Goal: Task Accomplishment & Management: Use online tool/utility

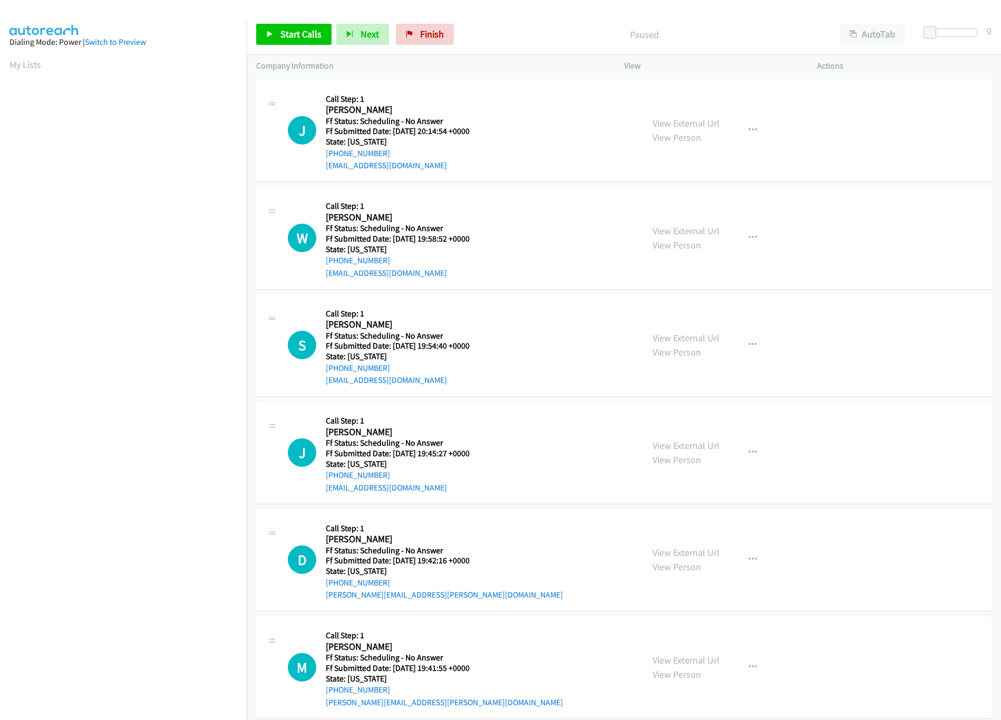
click at [421, 315] on h5 "Call Step: 1" at bounding box center [404, 313] width 157 height 11
click at [293, 32] on span "Start Calls" at bounding box center [300, 34] width 41 height 12
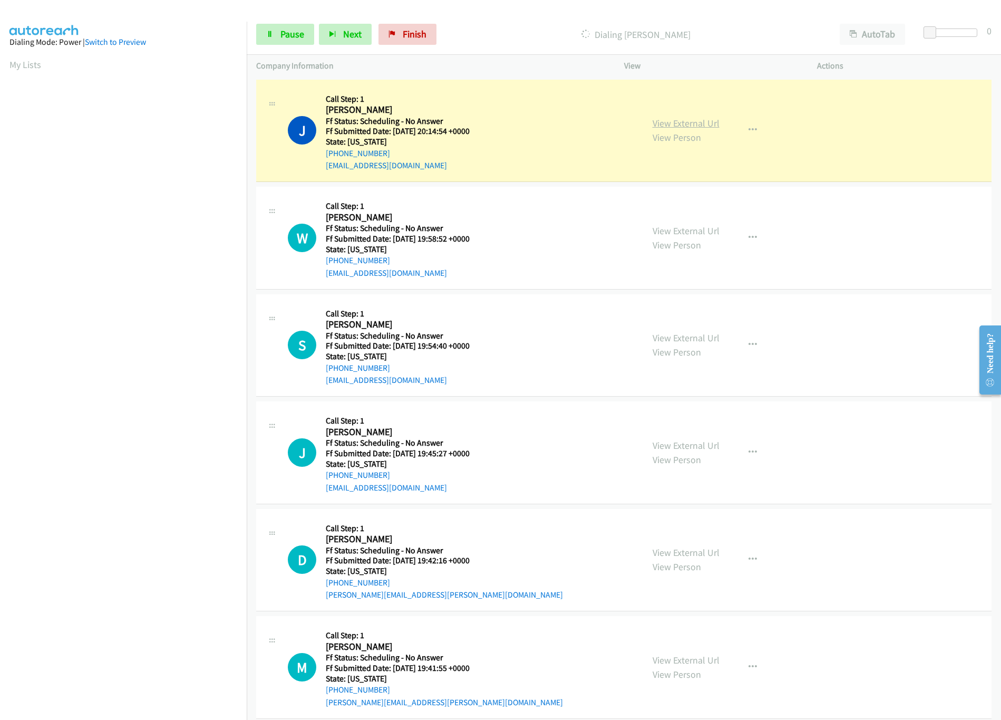
click at [662, 125] on link "View External Url" at bounding box center [686, 123] width 67 height 12
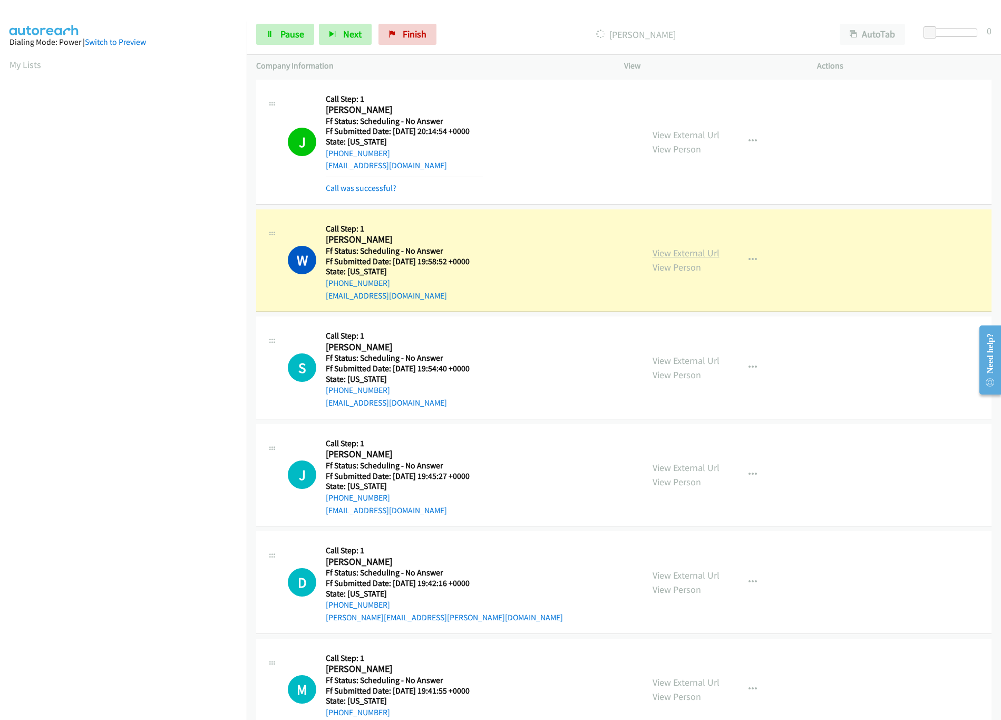
click at [680, 251] on link "View External Url" at bounding box center [686, 253] width 67 height 12
click at [278, 43] on link "Pause" at bounding box center [285, 34] width 58 height 21
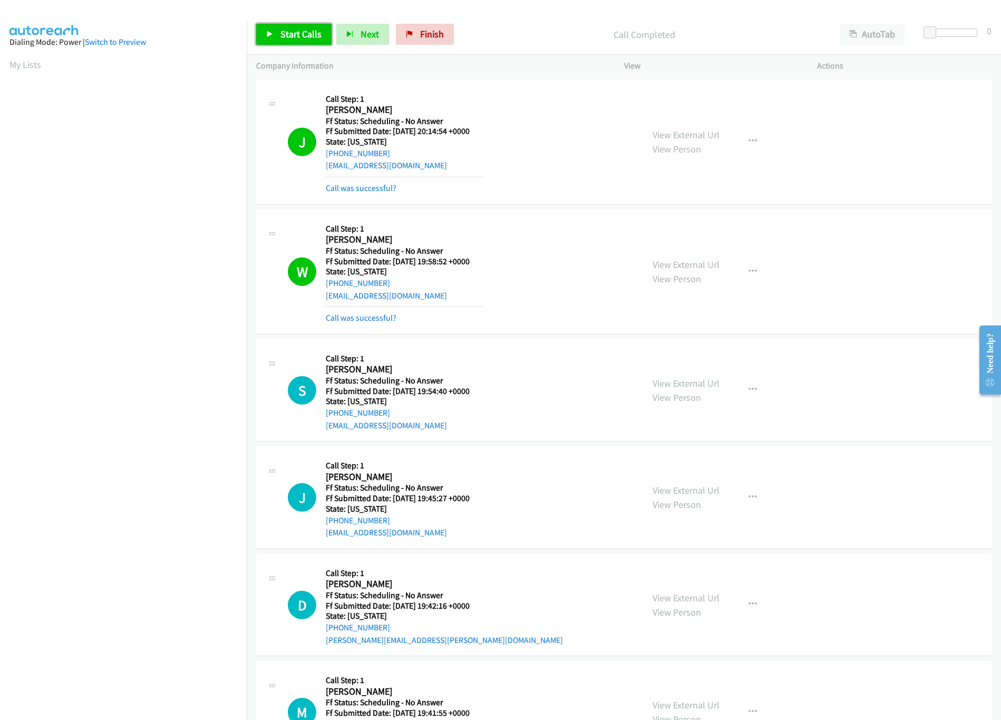
click at [301, 38] on span "Start Calls" at bounding box center [300, 34] width 41 height 12
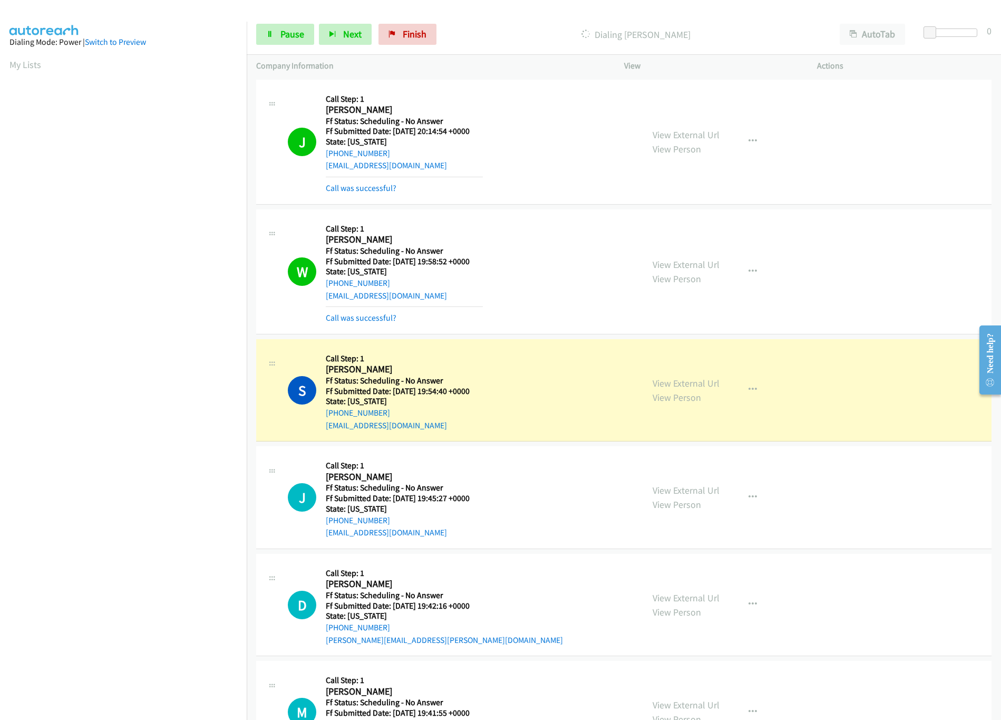
drag, startPoint x: 512, startPoint y: 371, endPoint x: 538, endPoint y: 360, distance: 28.1
click at [514, 371] on div "S Callback Scheduled Call Step: 1 Sofia Silverglass America/New_York Ff Status:…" at bounding box center [461, 389] width 346 height 83
click at [653, 380] on link "View External Url" at bounding box center [686, 383] width 67 height 12
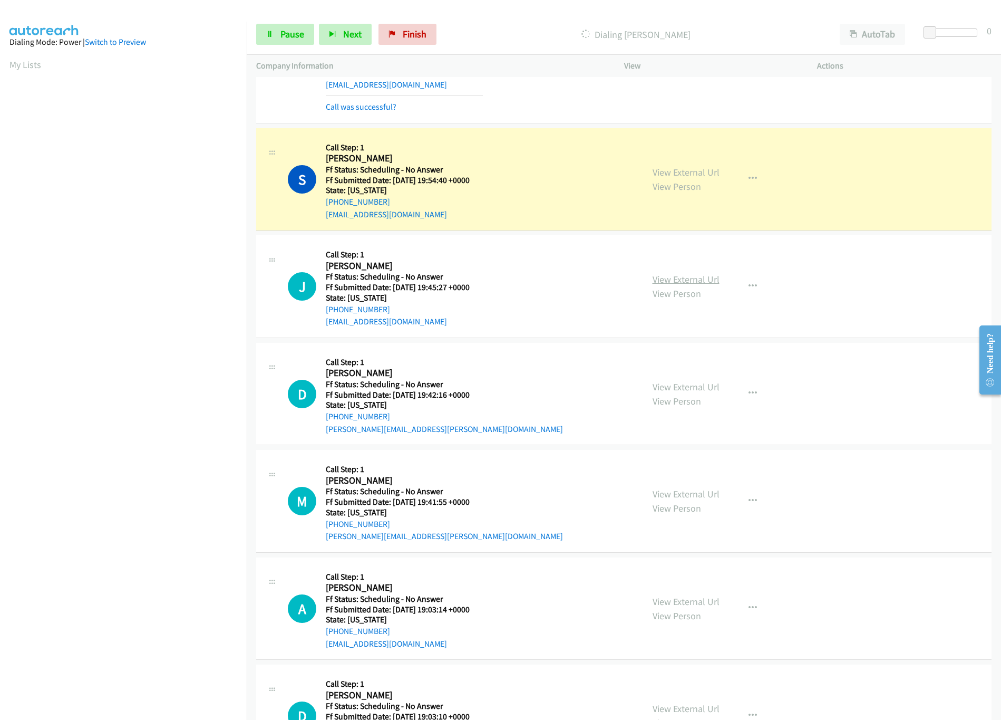
click at [674, 283] on link "View External Url" at bounding box center [686, 279] width 67 height 12
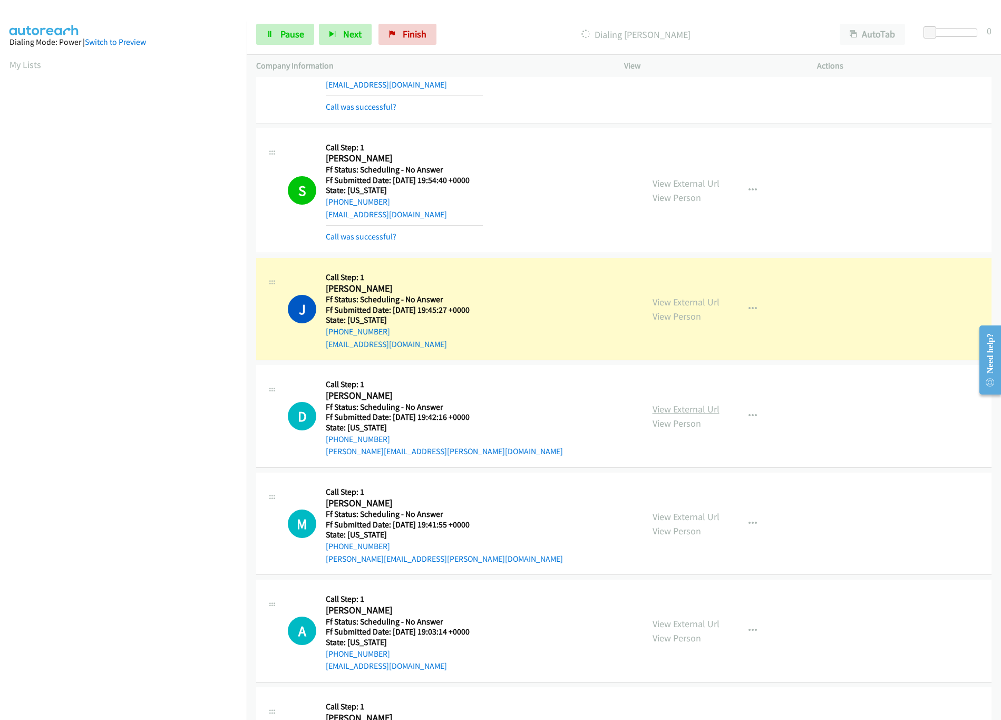
click at [701, 410] on link "View External Url" at bounding box center [686, 409] width 67 height 12
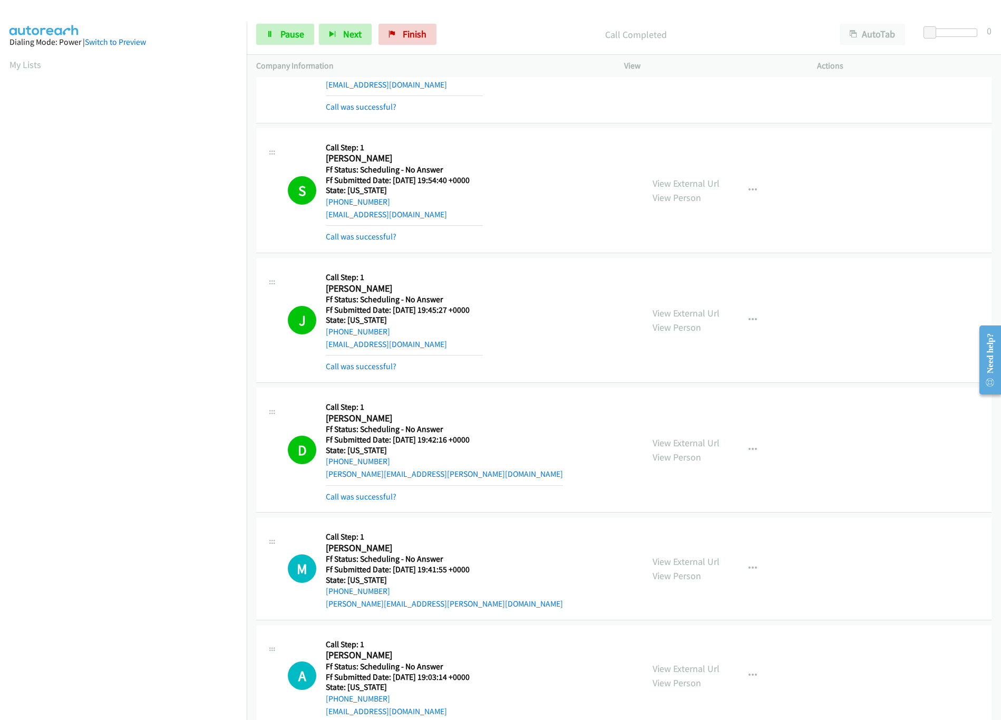
scroll to position [316, 0]
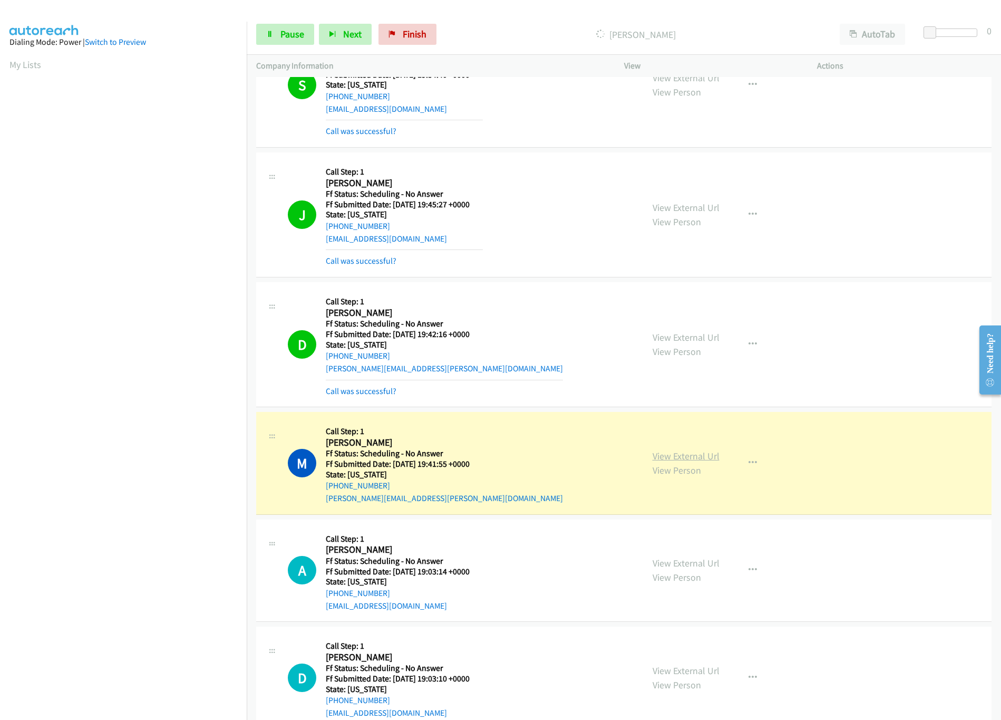
click at [703, 462] on link "View External Url" at bounding box center [686, 456] width 67 height 12
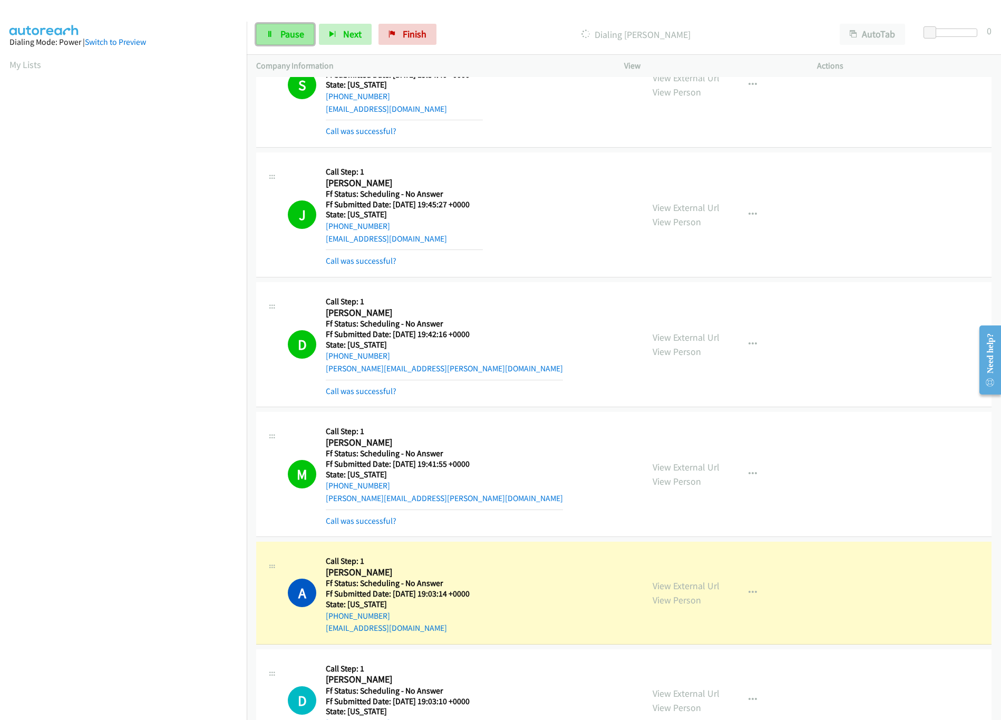
click at [307, 37] on link "Pause" at bounding box center [285, 34] width 58 height 21
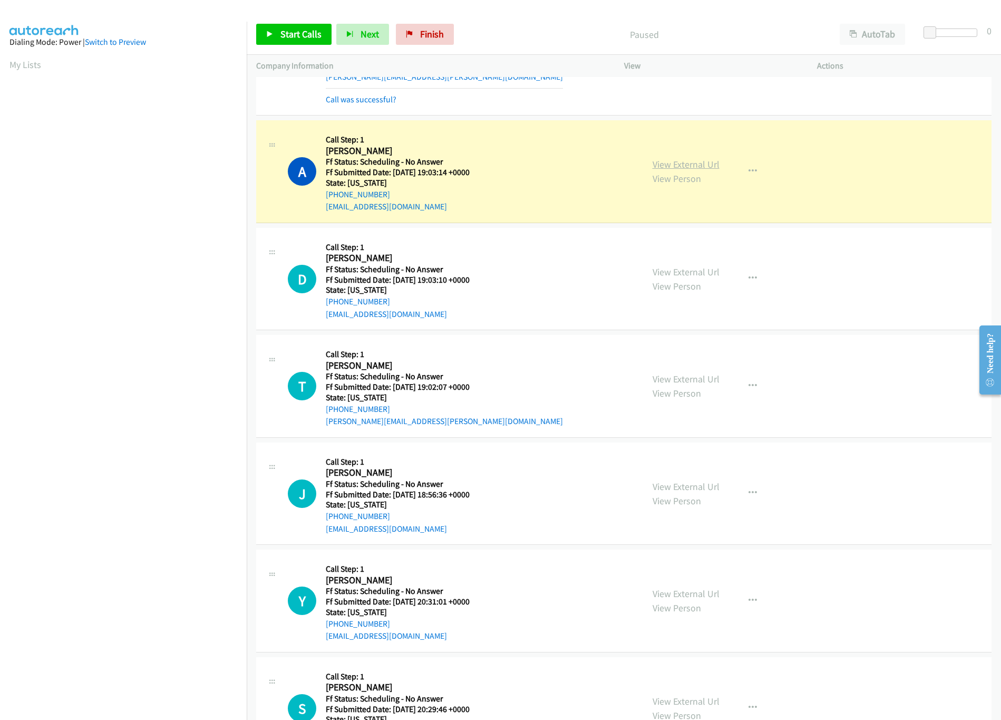
click at [709, 169] on link "View External Url" at bounding box center [686, 164] width 67 height 12
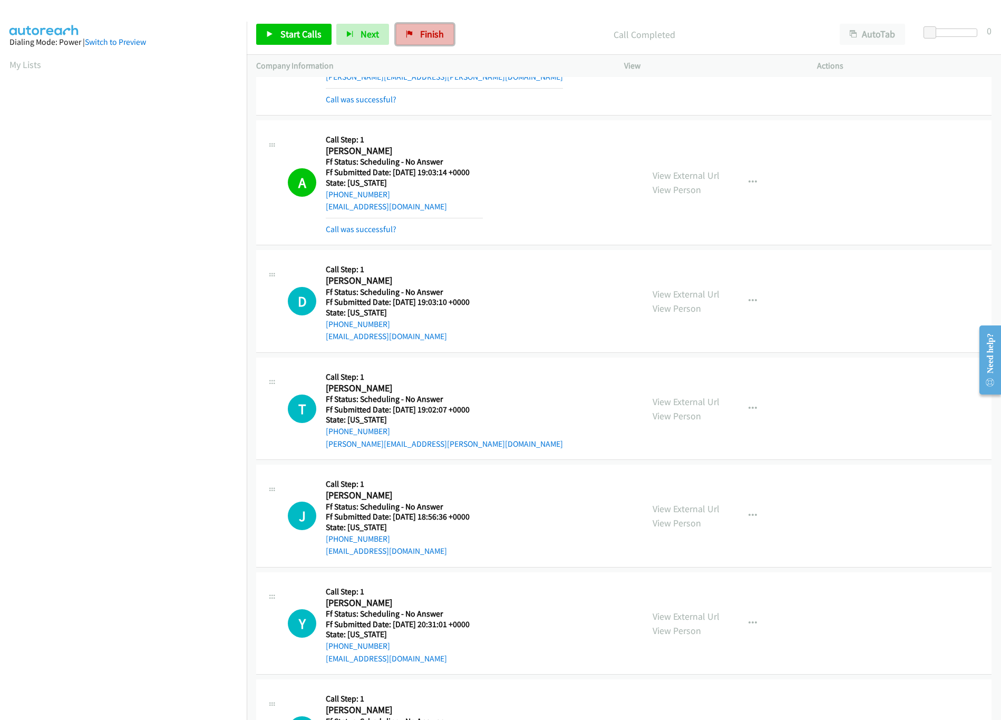
click at [430, 26] on link "Finish" at bounding box center [425, 34] width 58 height 21
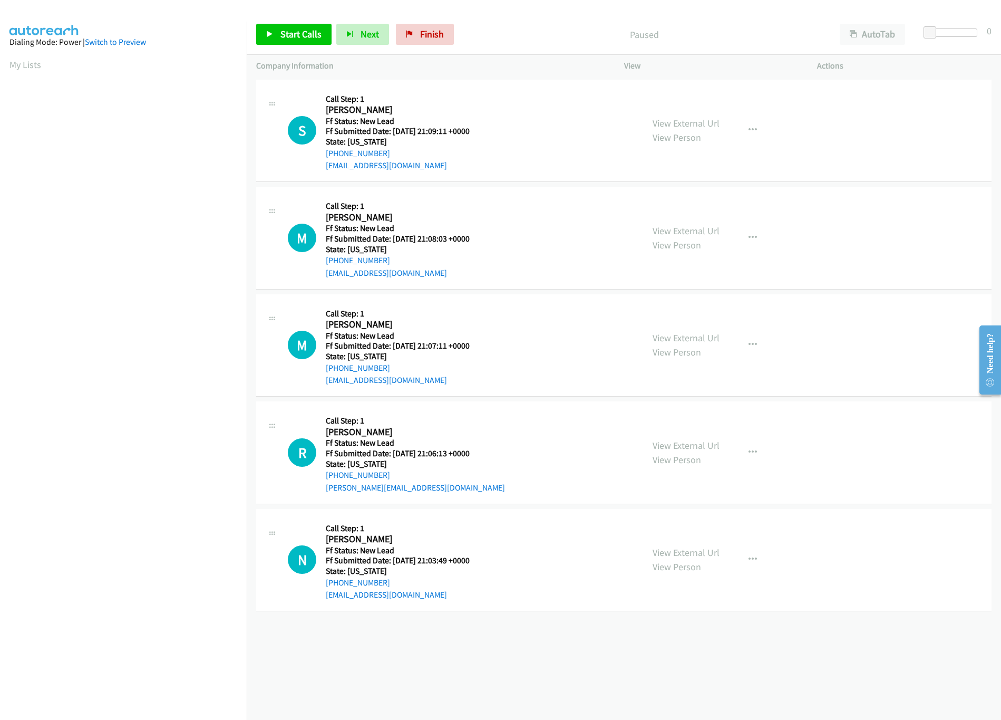
drag, startPoint x: 344, startPoint y: 648, endPoint x: 322, endPoint y: 599, distance: 53.8
click at [344, 648] on div "+1 415-964-1034 Call failed - Please reload the list and try again The Callbar …" at bounding box center [624, 398] width 754 height 643
click at [705, 117] on link "View External Url" at bounding box center [686, 123] width 67 height 12
click at [289, 33] on span "Start Calls" at bounding box center [300, 34] width 41 height 12
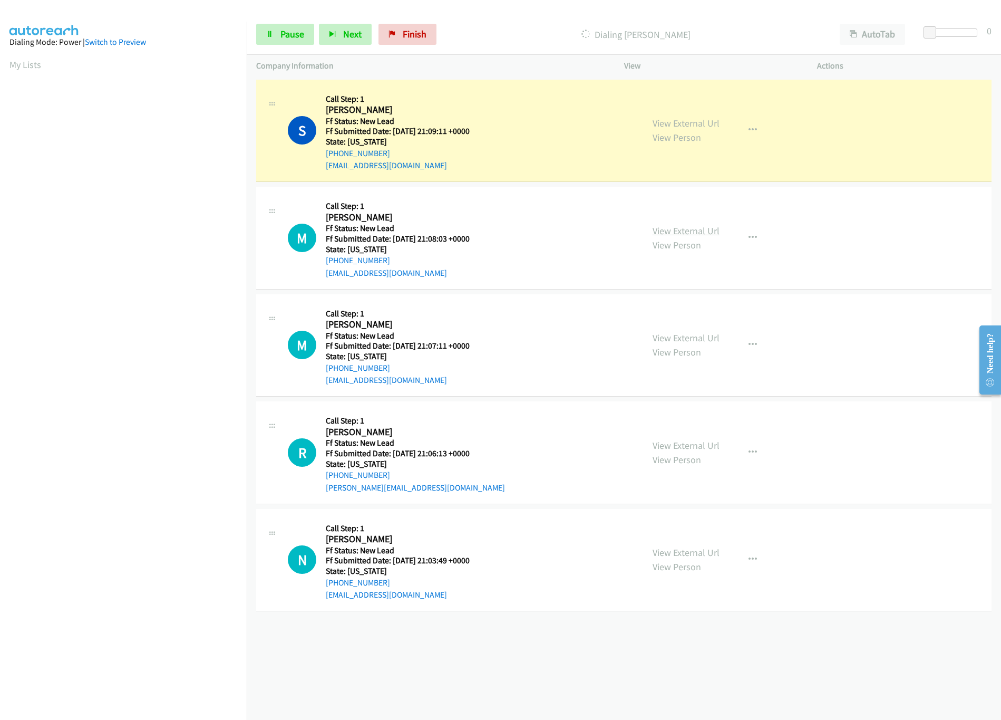
click at [689, 229] on link "View External Url" at bounding box center [686, 231] width 67 height 12
click at [677, 343] on link "View External Url" at bounding box center [686, 338] width 67 height 12
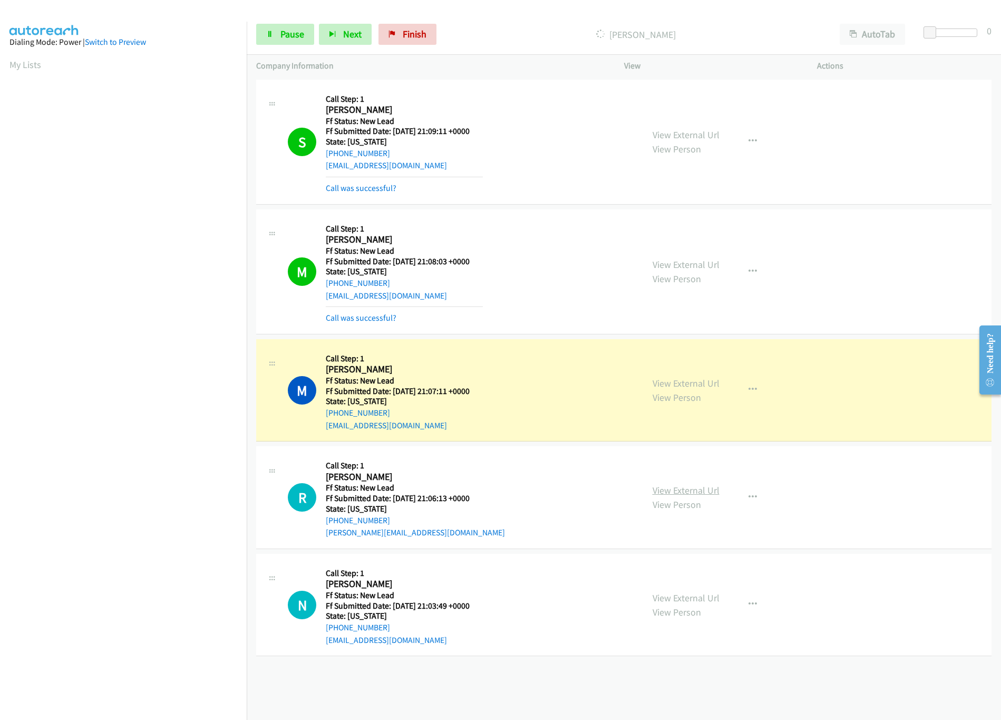
click at [663, 493] on link "View External Url" at bounding box center [686, 490] width 67 height 12
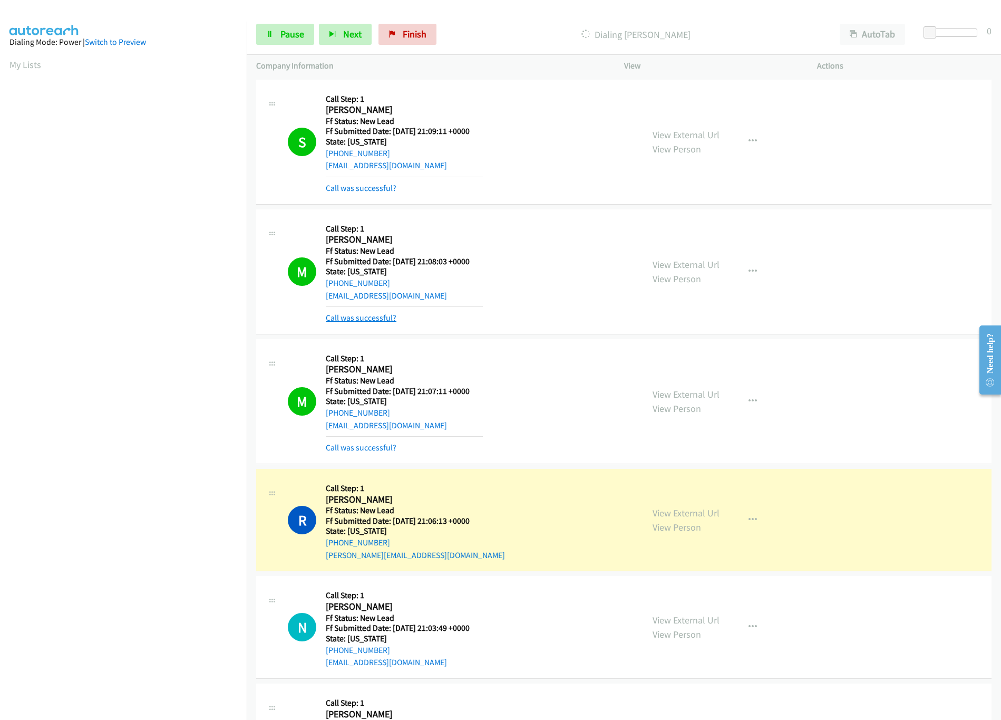
click at [379, 316] on link "Call was successful?" at bounding box center [361, 318] width 71 height 10
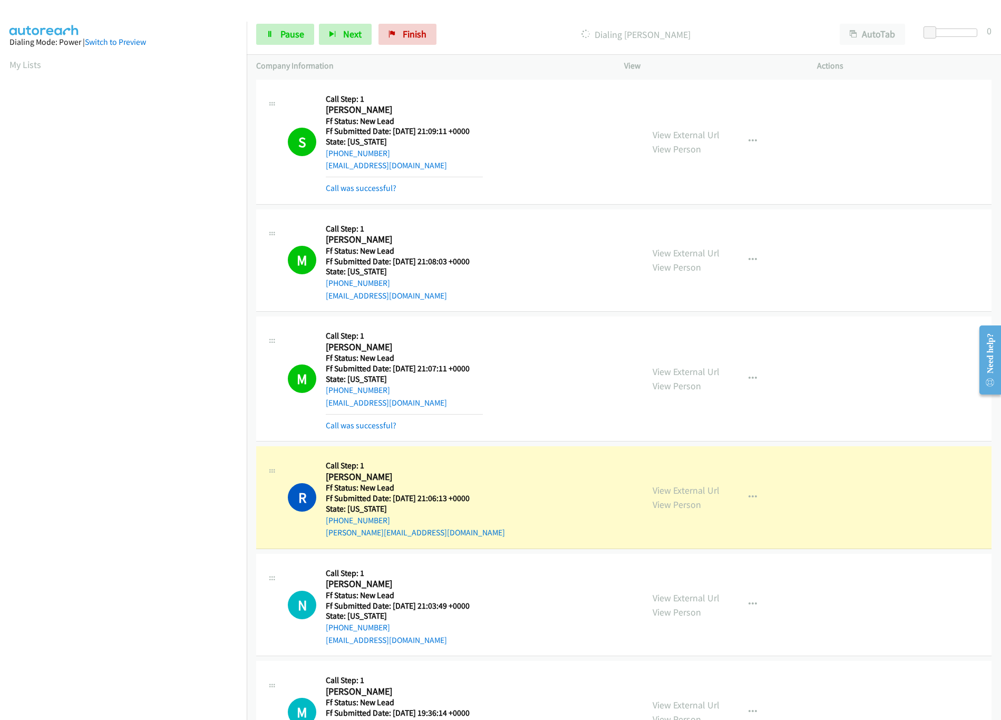
scroll to position [211, 0]
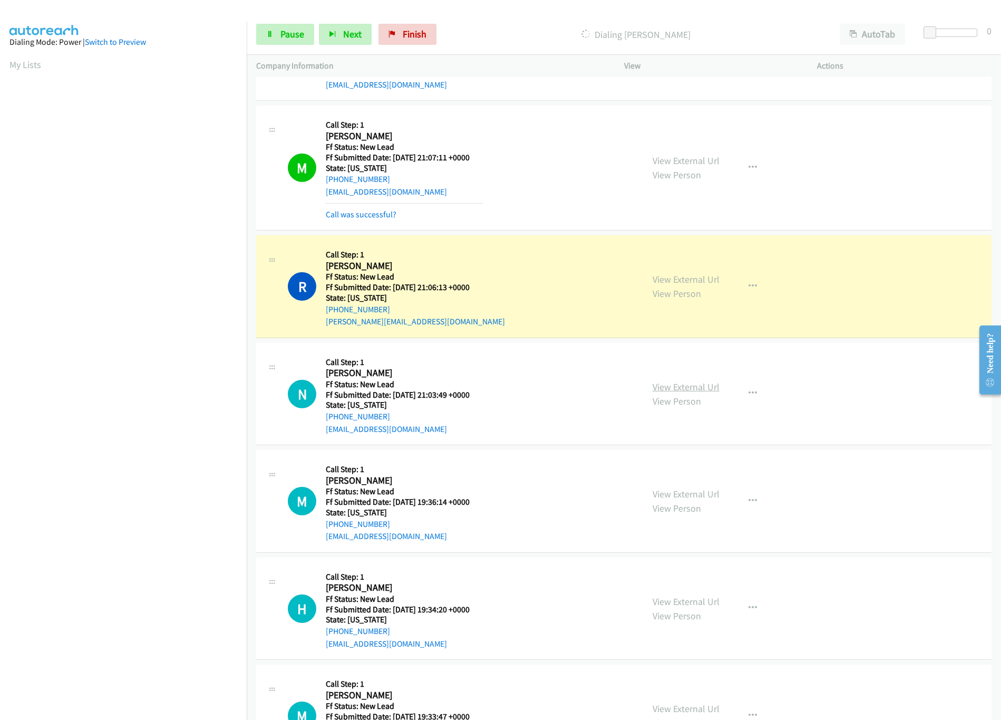
click at [704, 387] on link "View External Url" at bounding box center [686, 387] width 67 height 12
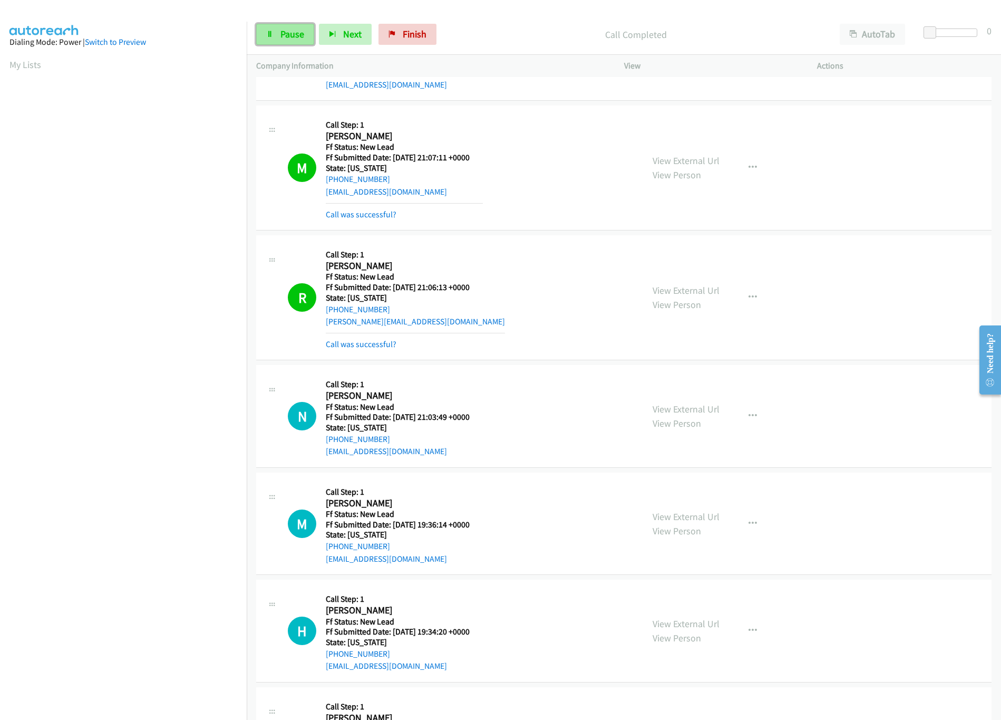
click at [268, 26] on link "Pause" at bounding box center [285, 34] width 58 height 21
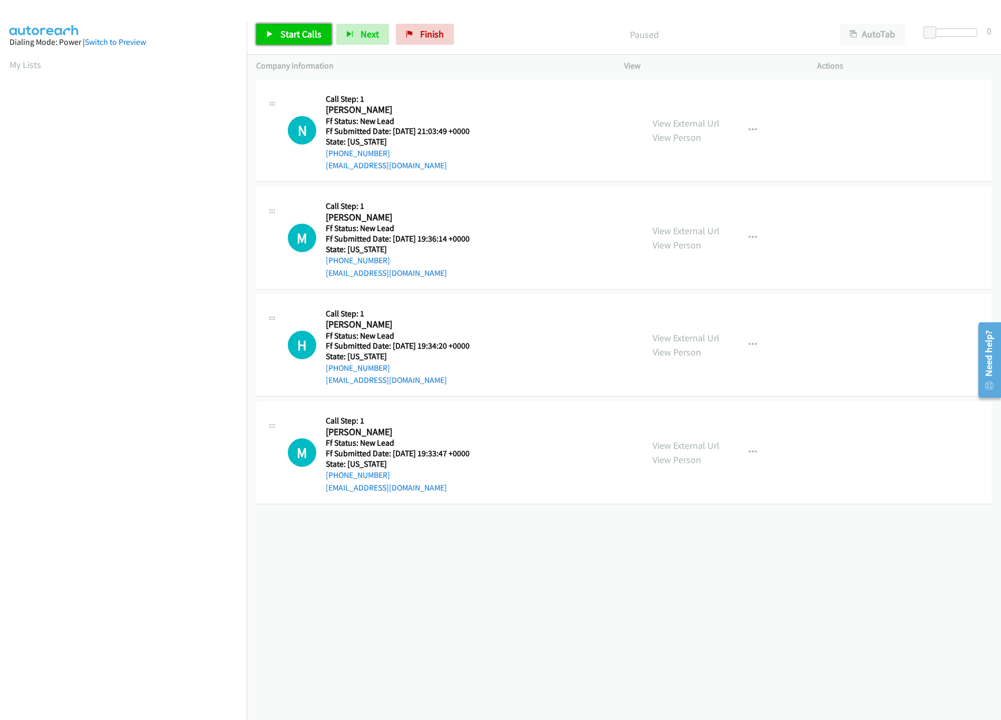
click at [285, 41] on link "Start Calls" at bounding box center [293, 34] width 75 height 21
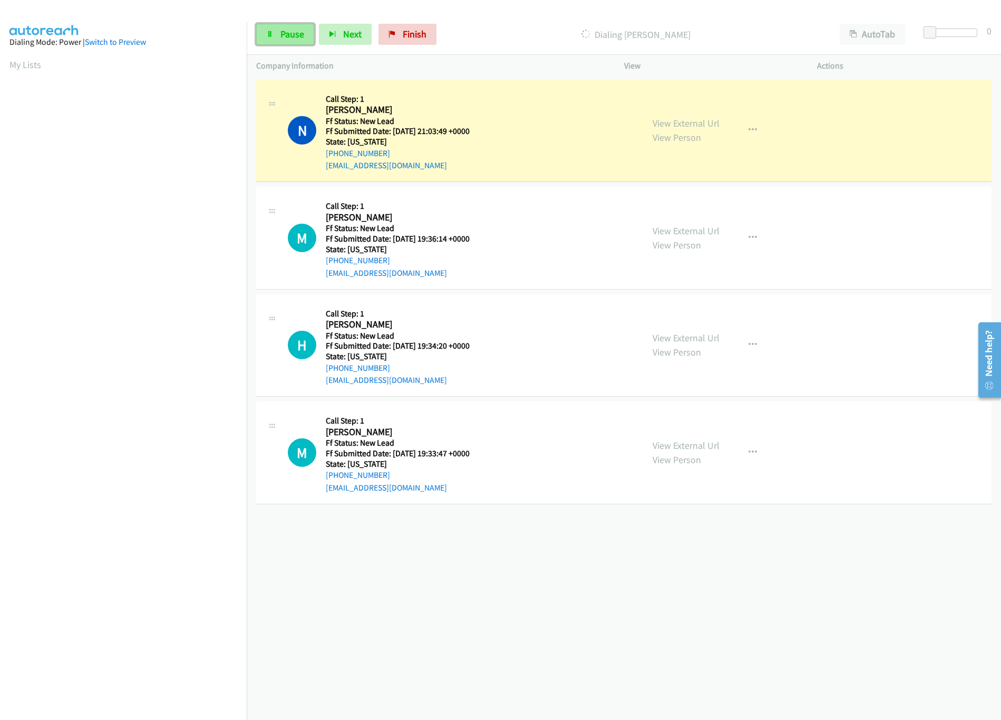
click at [301, 40] on span "Pause" at bounding box center [292, 34] width 24 height 12
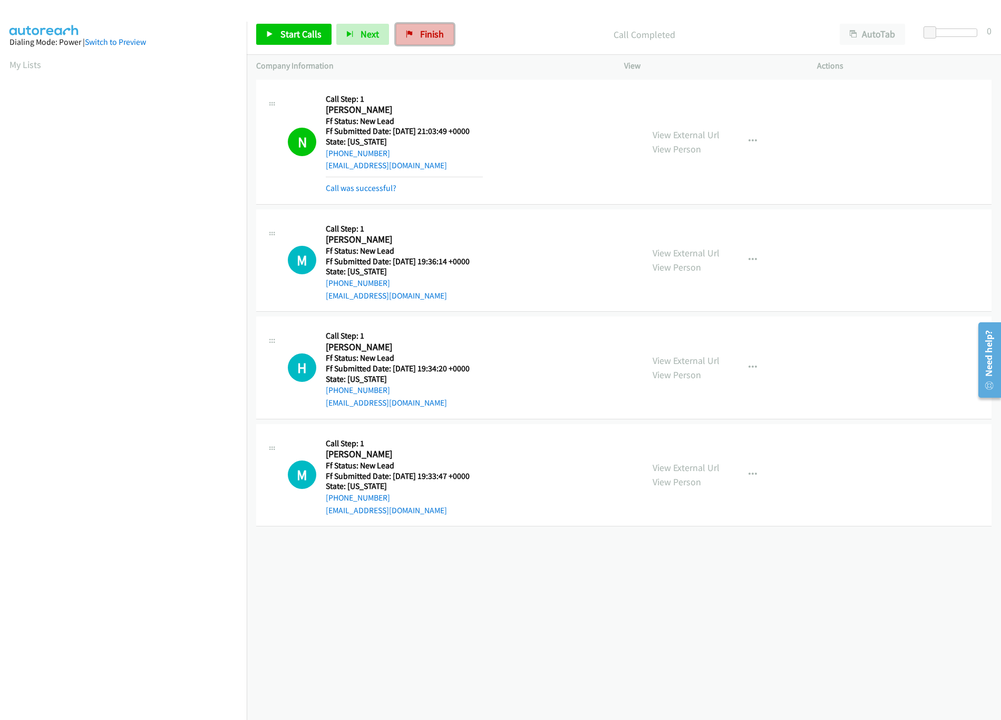
click at [432, 35] on span "Finish" at bounding box center [432, 34] width 24 height 12
click at [400, 35] on link "Finish" at bounding box center [425, 34] width 58 height 21
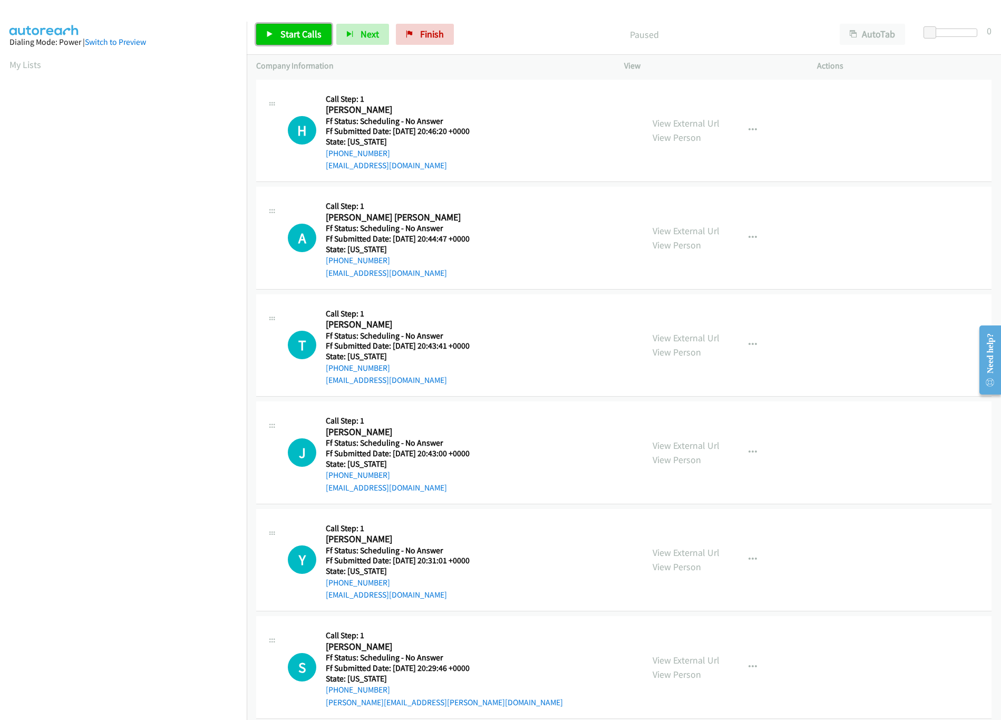
click at [284, 35] on span "Start Calls" at bounding box center [300, 34] width 41 height 12
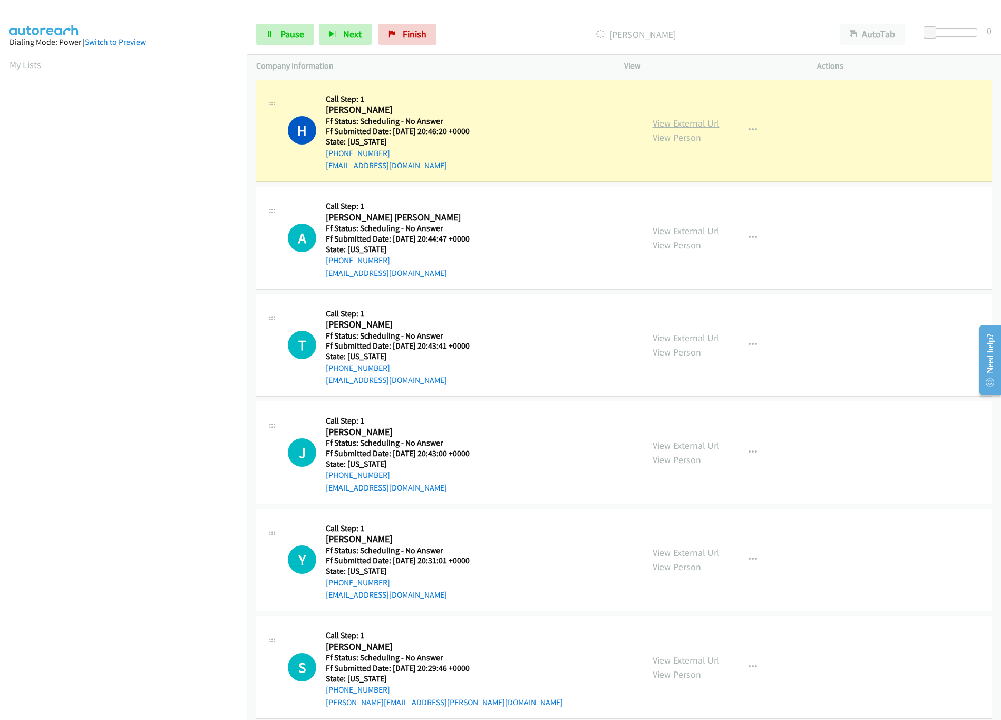
click at [694, 120] on link "View External Url" at bounding box center [686, 123] width 67 height 12
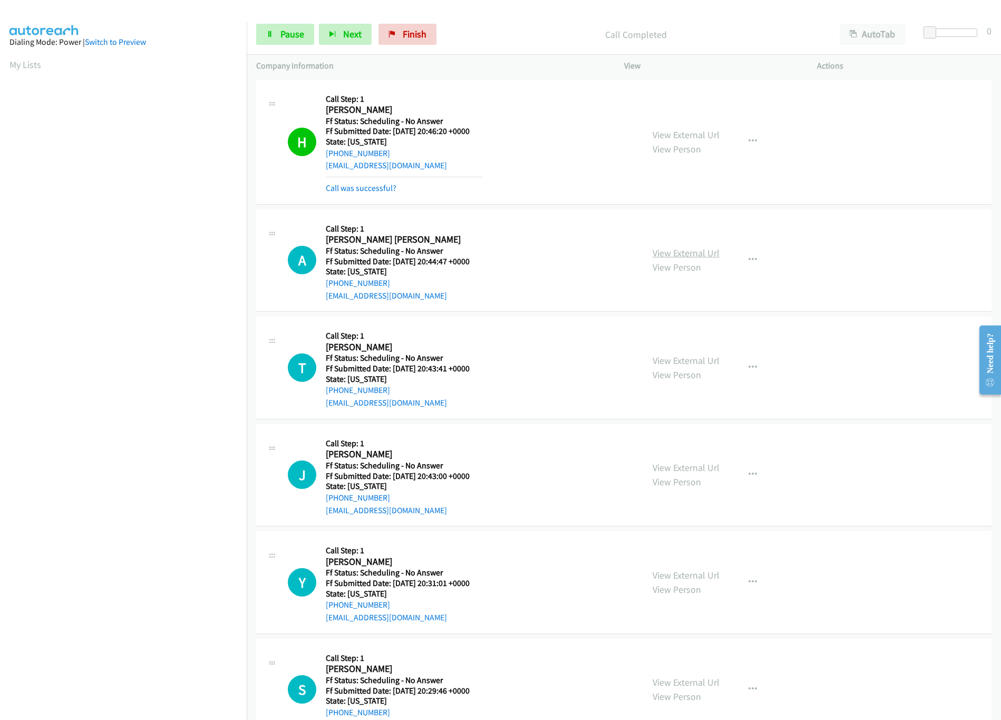
click at [660, 250] on link "View External Url" at bounding box center [686, 253] width 67 height 12
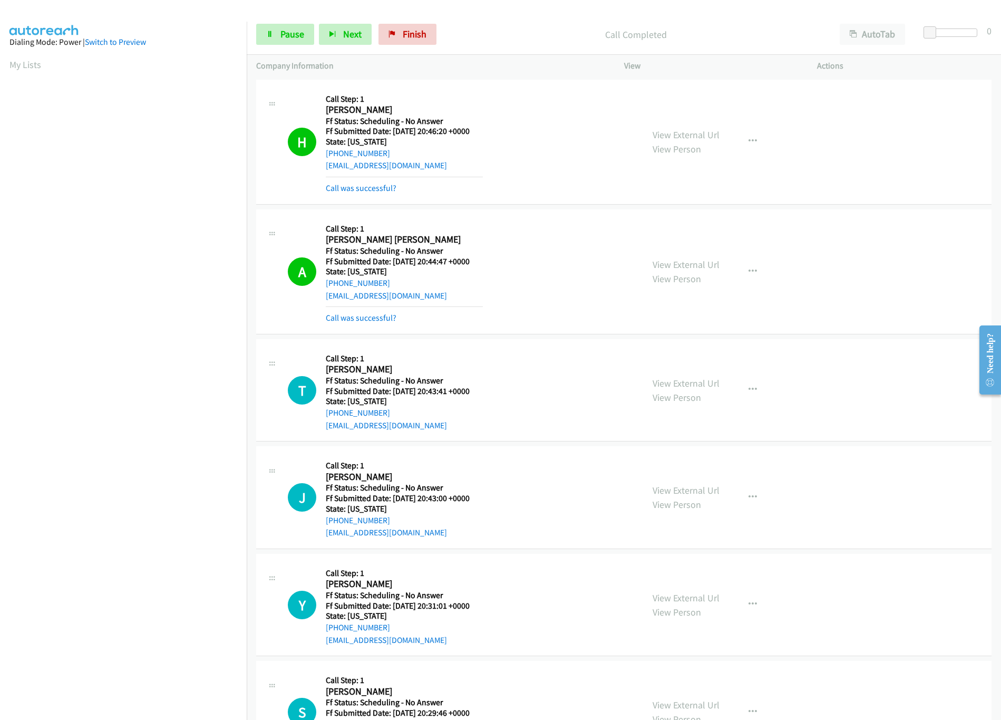
scroll to position [105, 0]
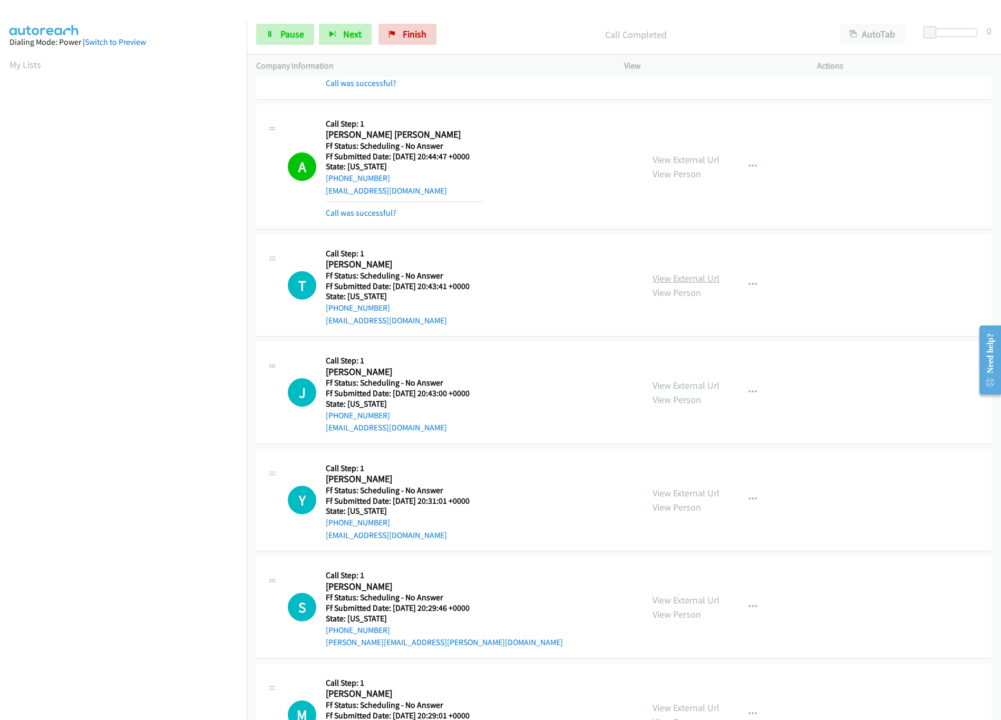
click at [671, 277] on link "View External Url" at bounding box center [686, 278] width 67 height 12
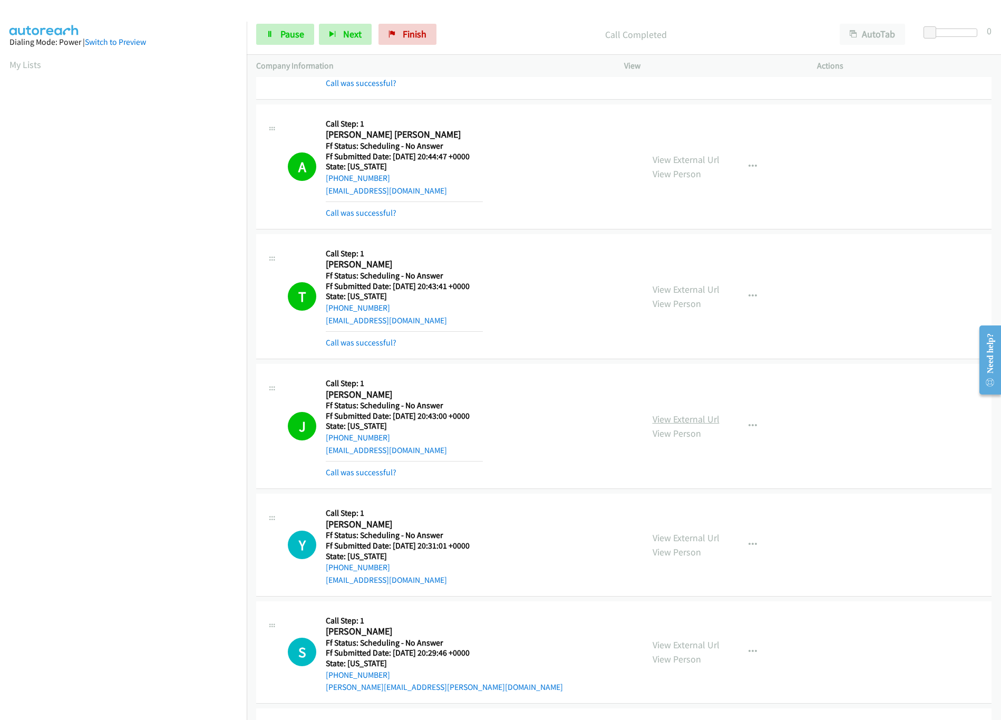
click at [671, 420] on link "View External Url" at bounding box center [686, 419] width 67 height 12
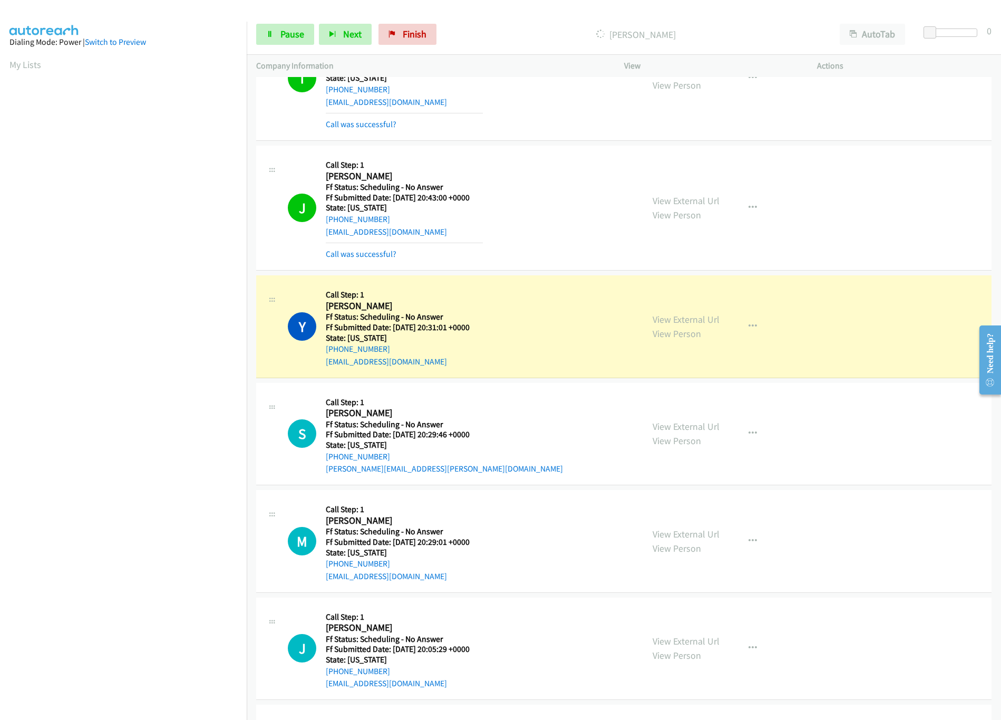
scroll to position [527, 0]
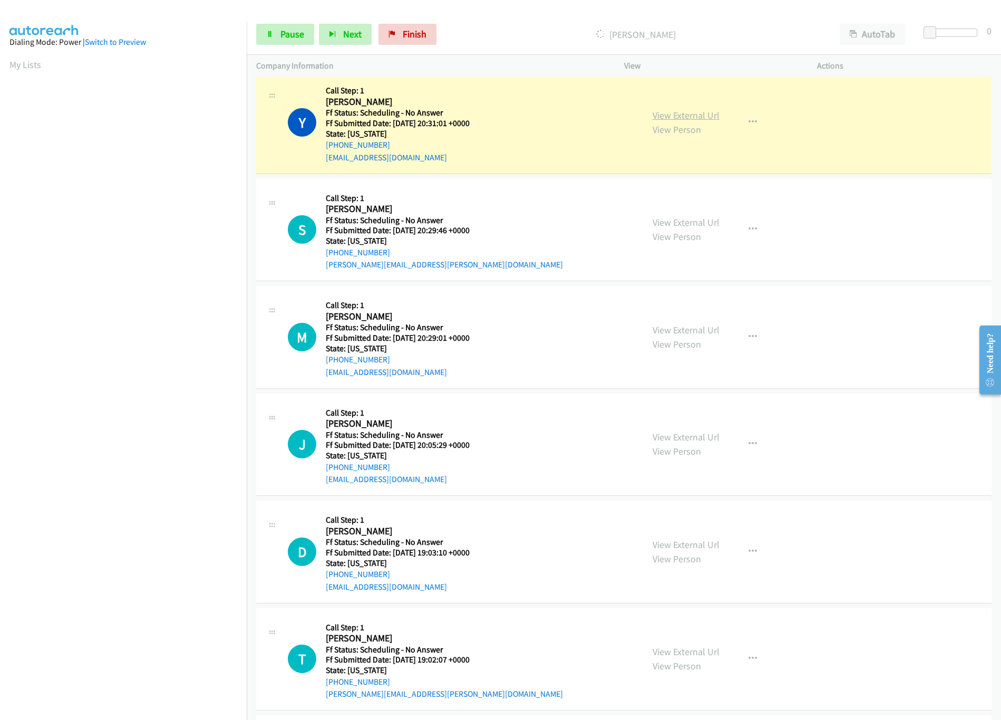
click at [673, 121] on link "View External Url" at bounding box center [686, 115] width 67 height 12
click at [693, 220] on link "View External Url" at bounding box center [686, 222] width 67 height 12
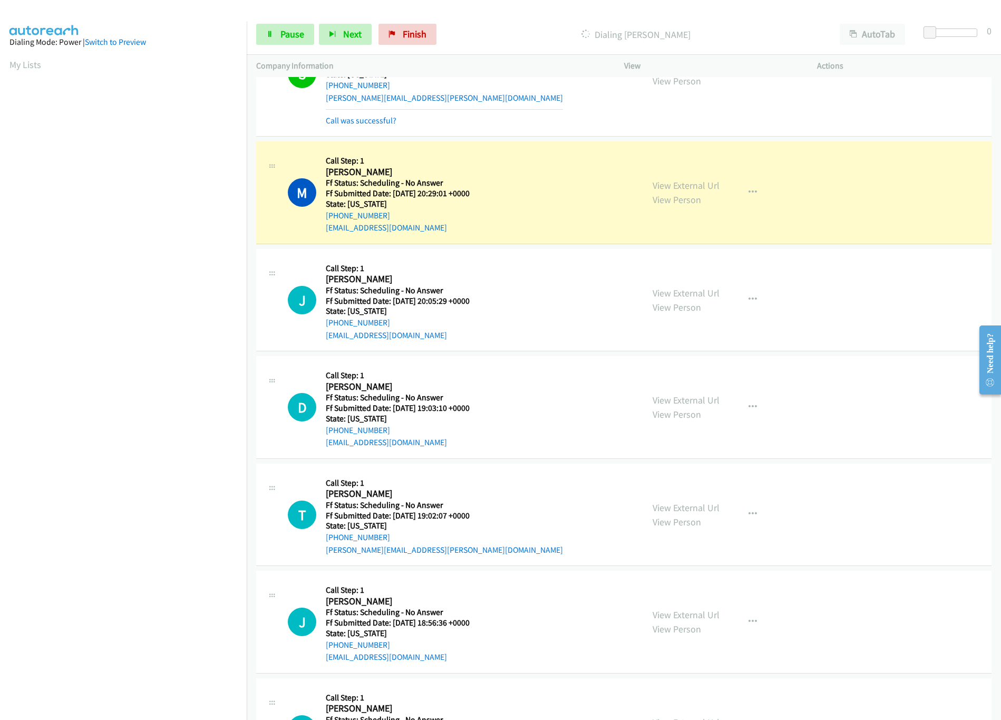
scroll to position [738, 0]
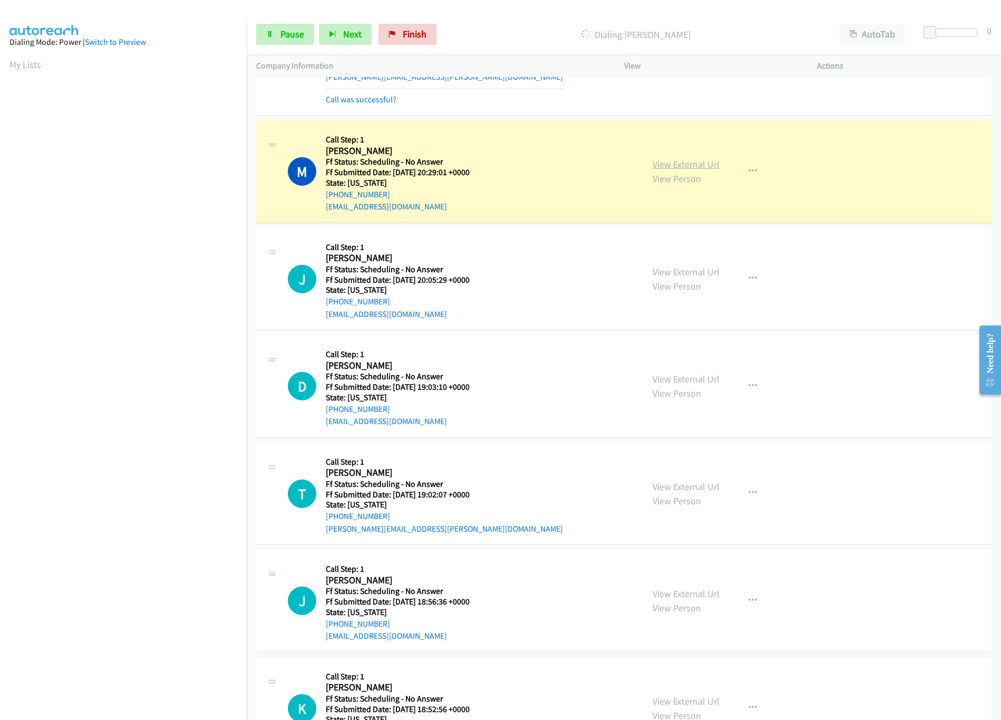
click at [702, 170] on link "View External Url" at bounding box center [686, 164] width 67 height 12
click at [693, 269] on link "View External Url" at bounding box center [686, 272] width 67 height 12
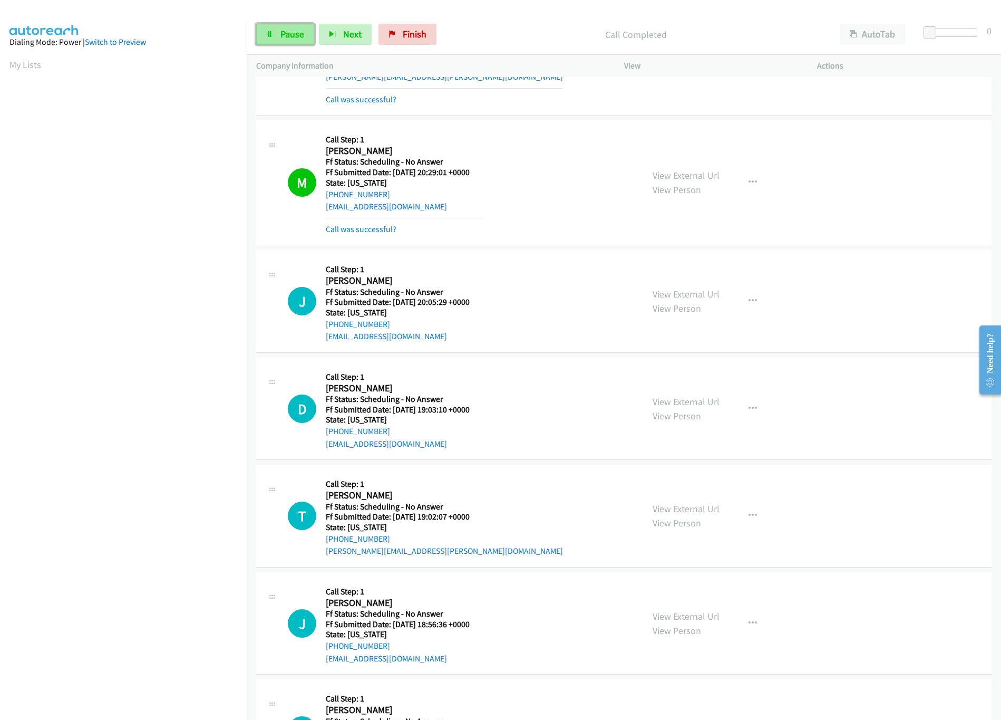
click at [291, 33] on span "Pause" at bounding box center [292, 34] width 24 height 12
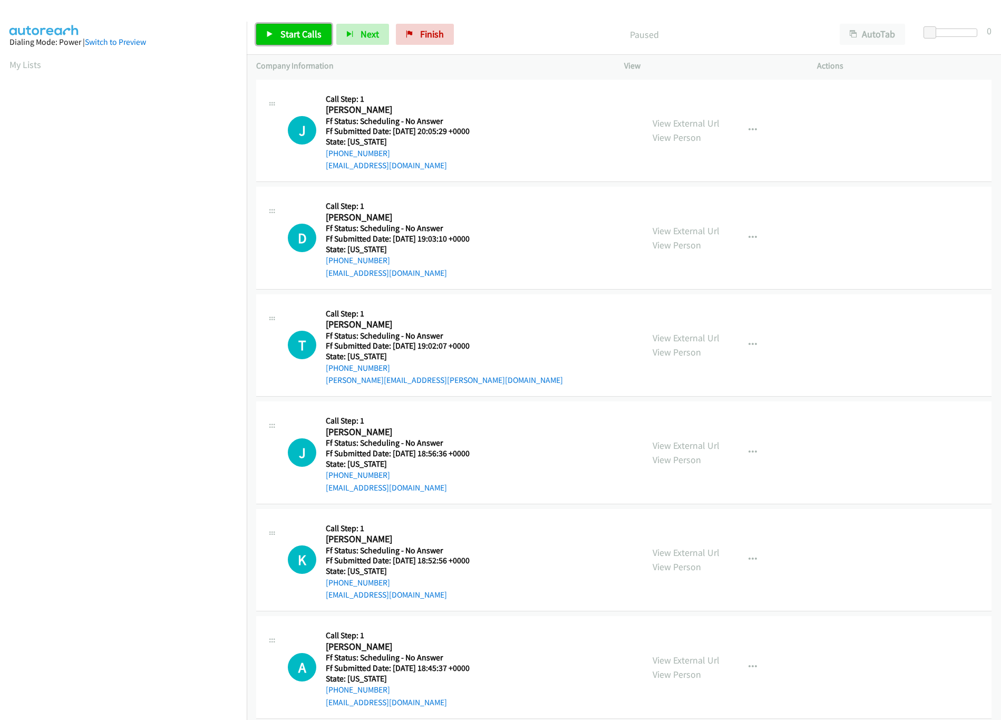
click at [287, 34] on span "Start Calls" at bounding box center [300, 34] width 41 height 12
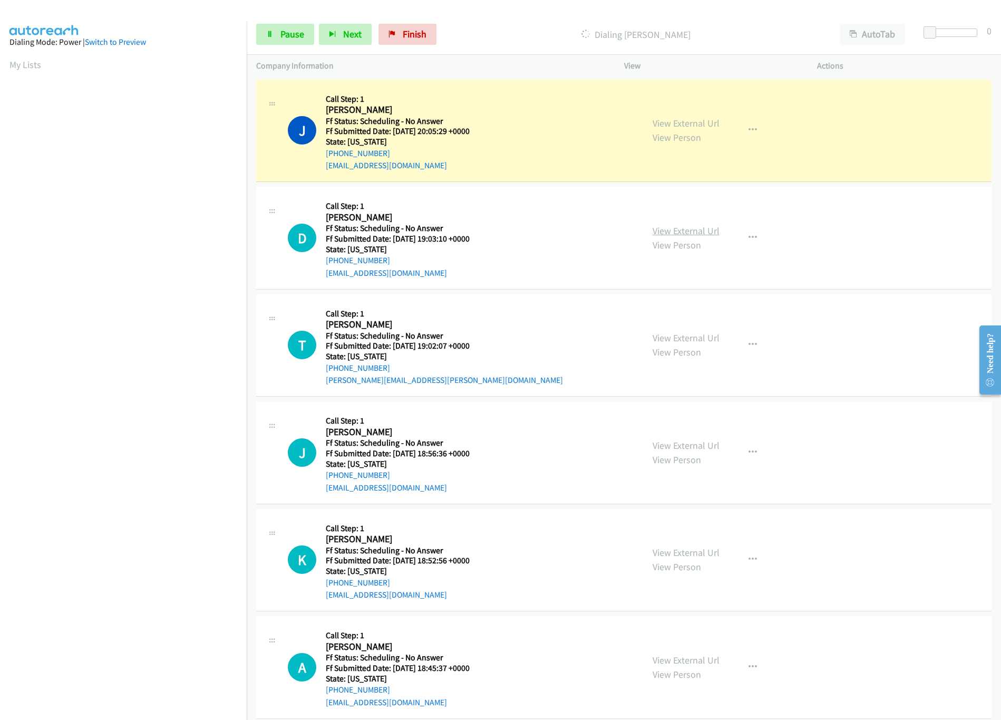
click at [656, 231] on link "View External Url" at bounding box center [686, 231] width 67 height 12
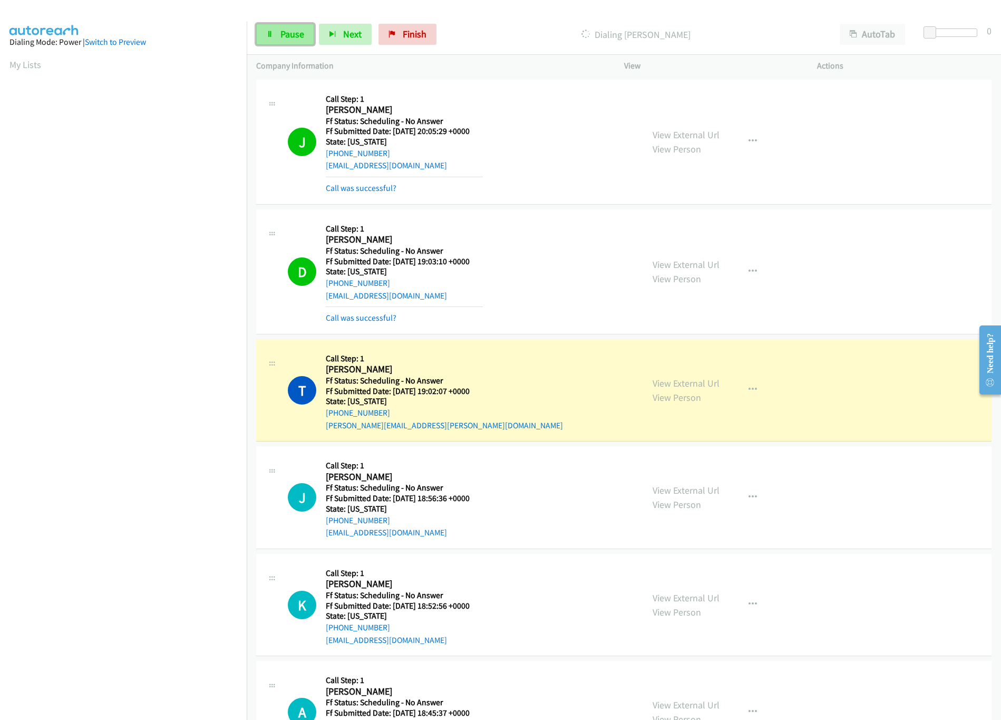
click at [271, 38] on link "Pause" at bounding box center [285, 34] width 58 height 21
click at [693, 383] on link "View External Url" at bounding box center [686, 383] width 67 height 12
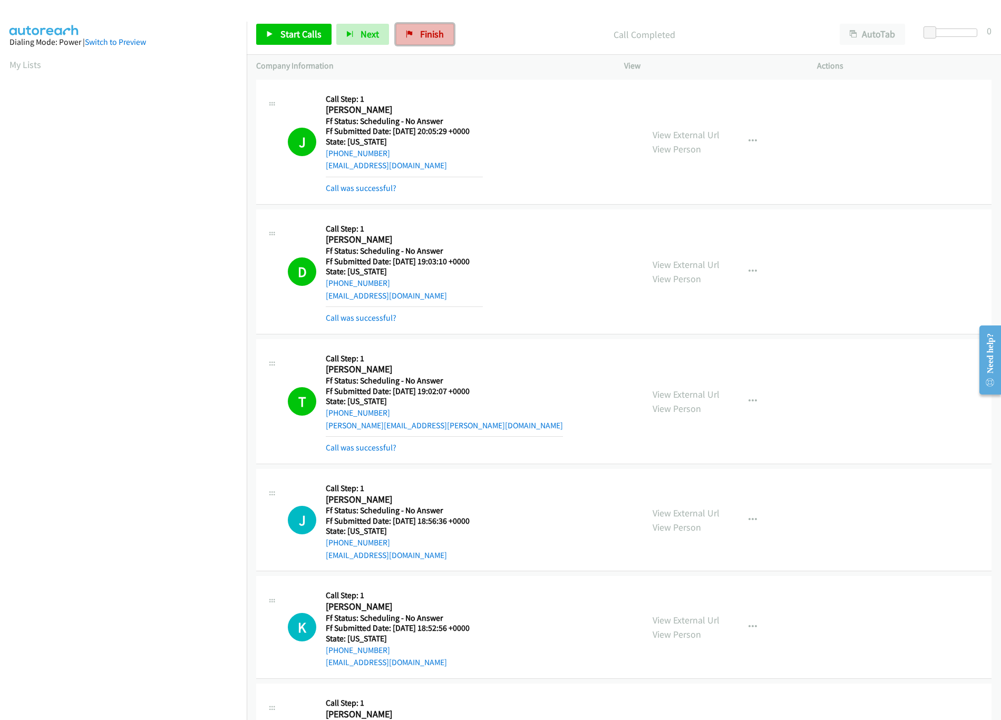
click at [439, 32] on span "Finish" at bounding box center [432, 34] width 24 height 12
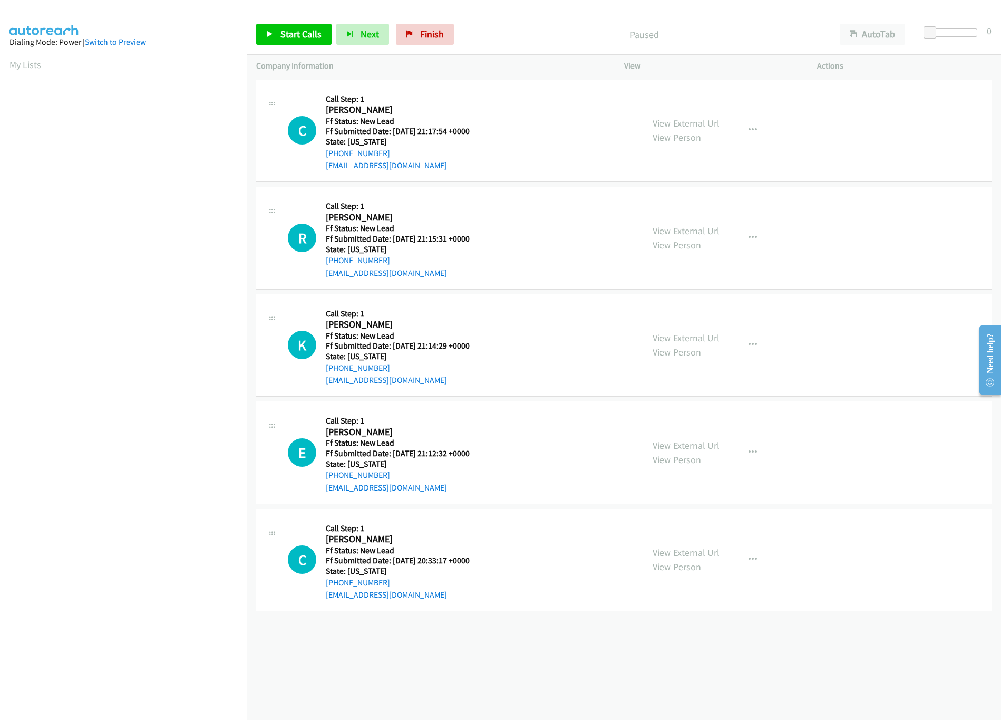
click at [626, 186] on td "R Callback Scheduled Call Step: 1 Renee Swift America/New_York Ff Status: New L…" at bounding box center [624, 239] width 754 height 108
click at [660, 225] on link "View External Url" at bounding box center [686, 231] width 67 height 12
click at [684, 125] on link "View External Url" at bounding box center [686, 123] width 67 height 12
click at [296, 38] on span "Start Calls" at bounding box center [300, 34] width 41 height 12
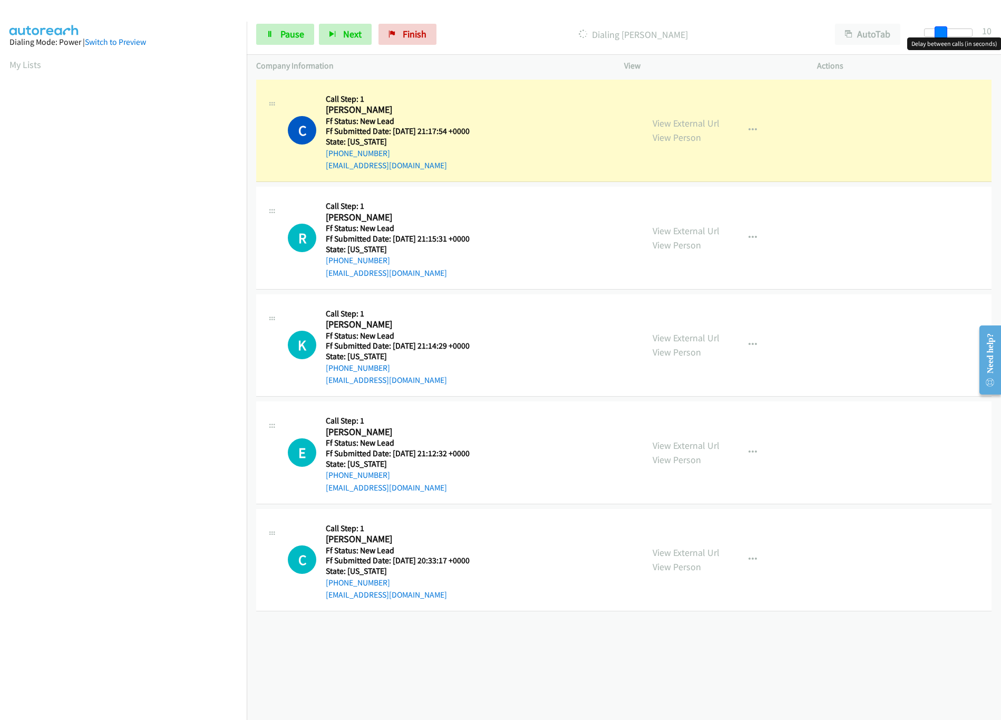
drag, startPoint x: 935, startPoint y: 31, endPoint x: 953, endPoint y: 31, distance: 17.4
click at [953, 31] on div at bounding box center [948, 32] width 49 height 8
click at [663, 332] on link "View External Url" at bounding box center [686, 338] width 67 height 12
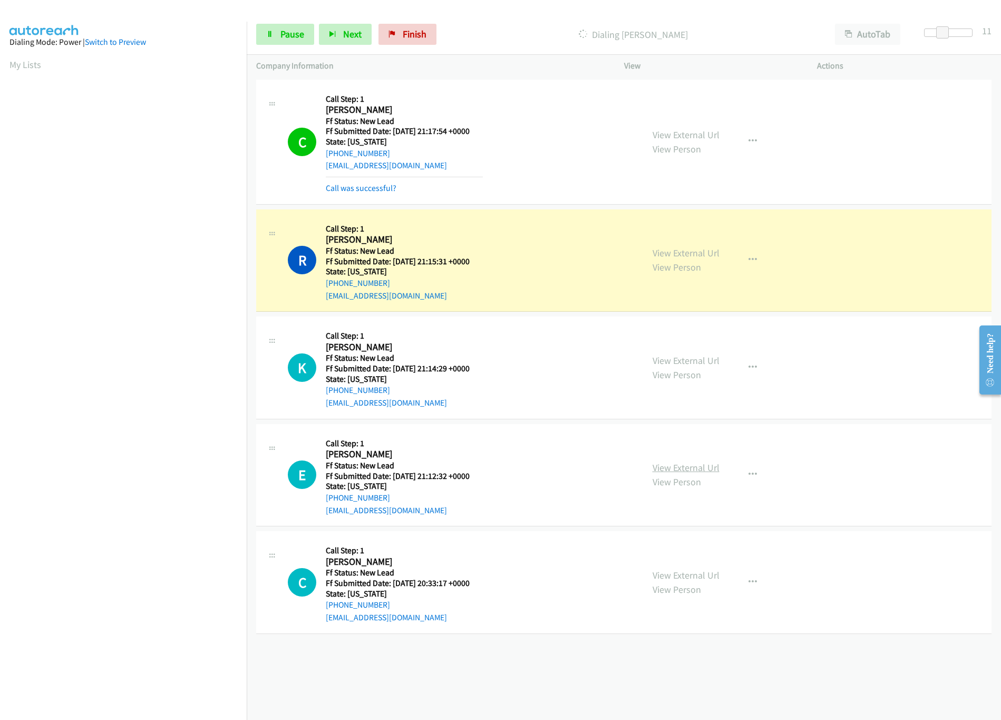
click at [698, 470] on link "View External Url" at bounding box center [686, 467] width 67 height 12
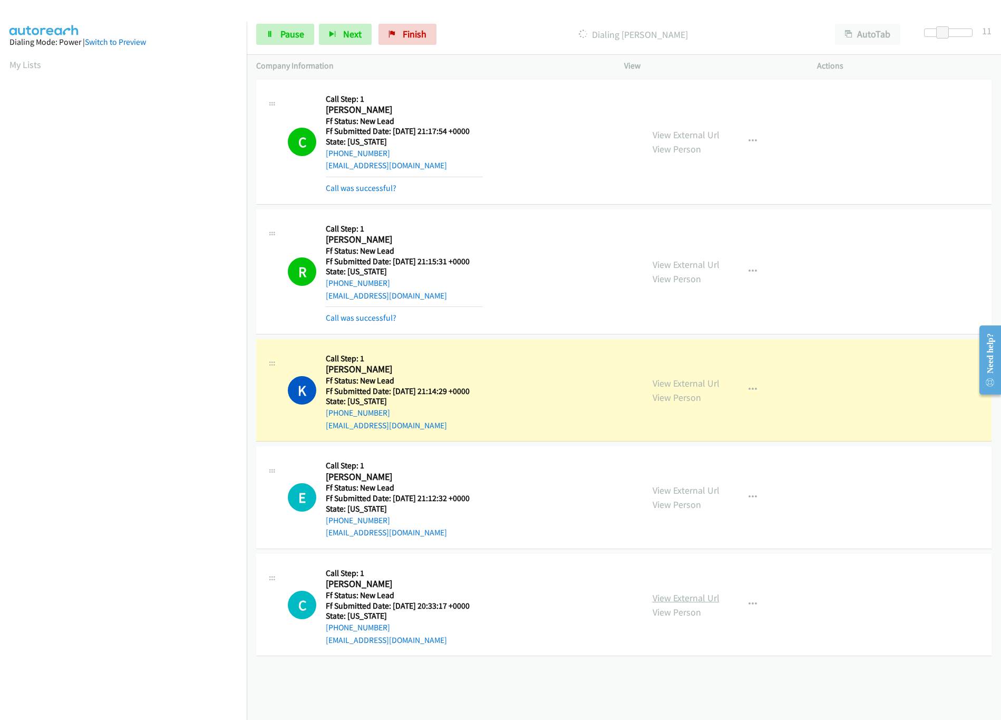
click at [698, 596] on link "View External Url" at bounding box center [686, 598] width 67 height 12
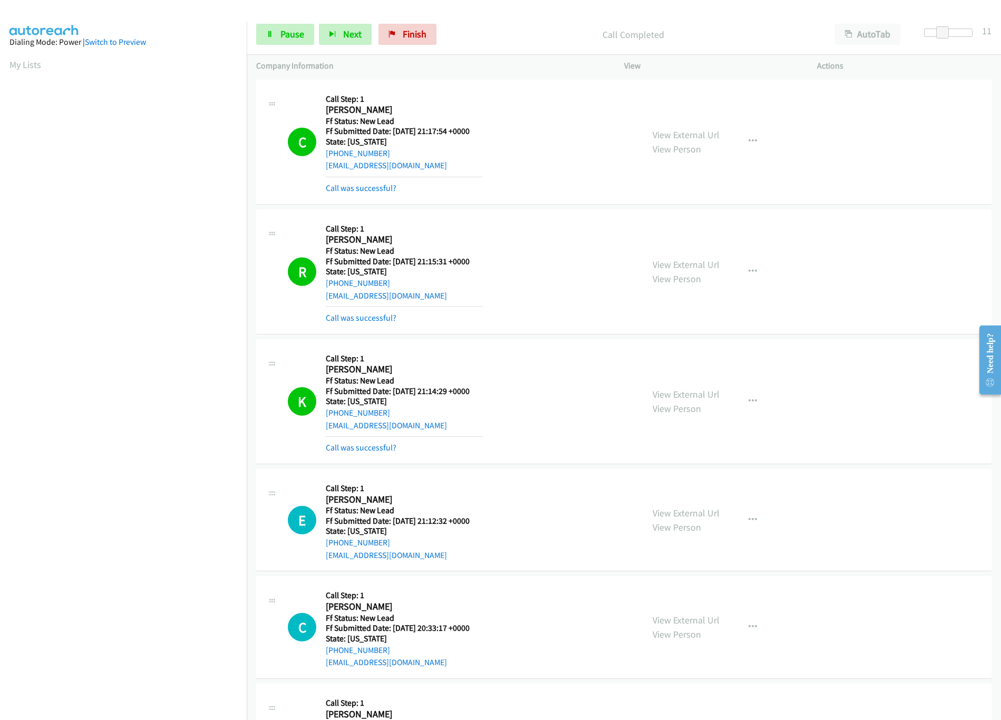
scroll to position [303, 0]
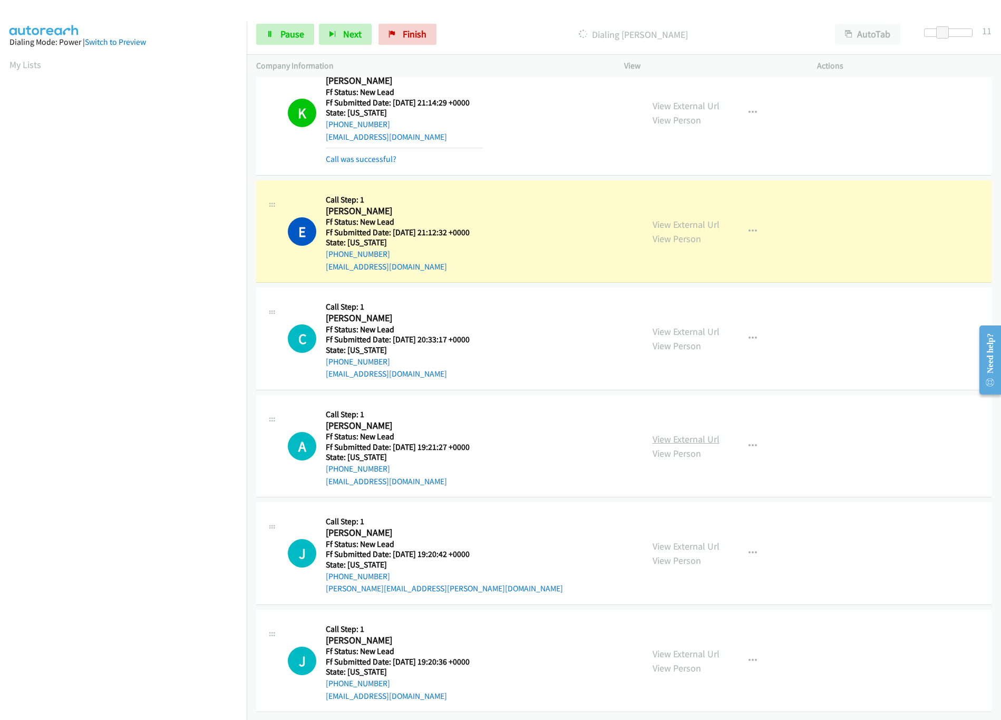
click at [658, 433] on link "View External Url" at bounding box center [686, 439] width 67 height 12
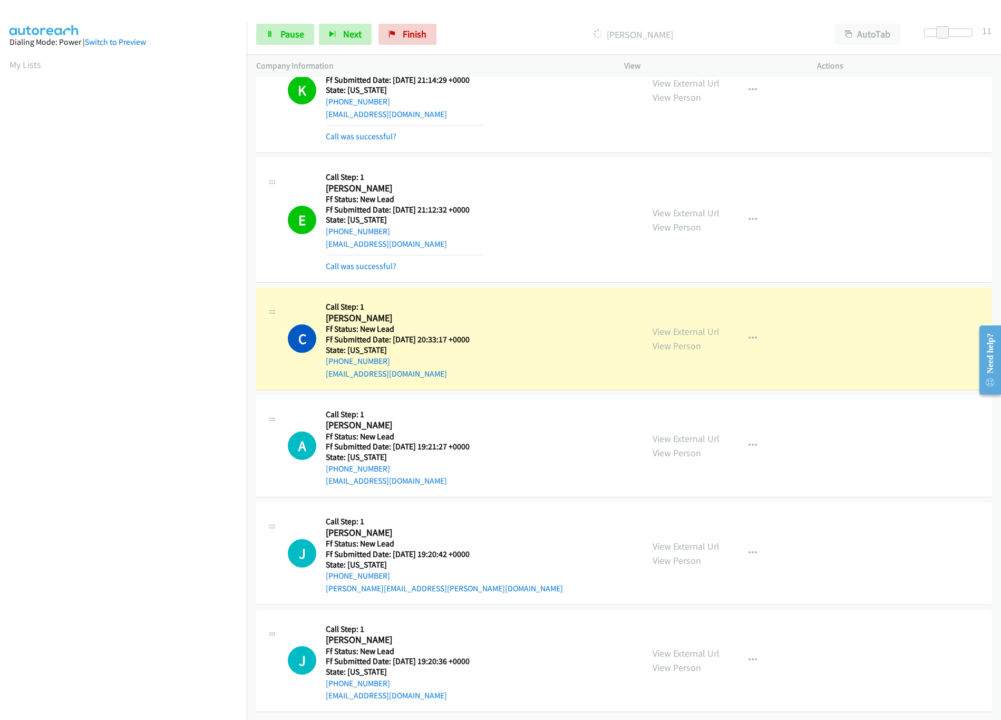
scroll to position [326, 0]
click at [682, 540] on link "View External Url" at bounding box center [686, 546] width 67 height 12
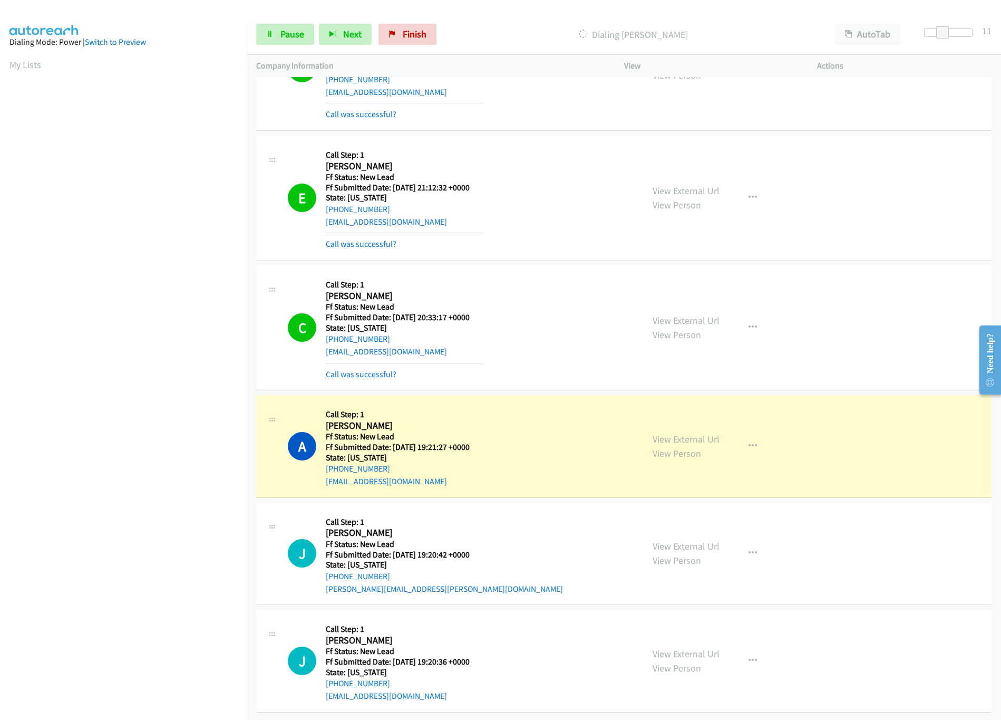
scroll to position [348, 0]
click at [378, 369] on link "Call was successful?" at bounding box center [361, 374] width 71 height 10
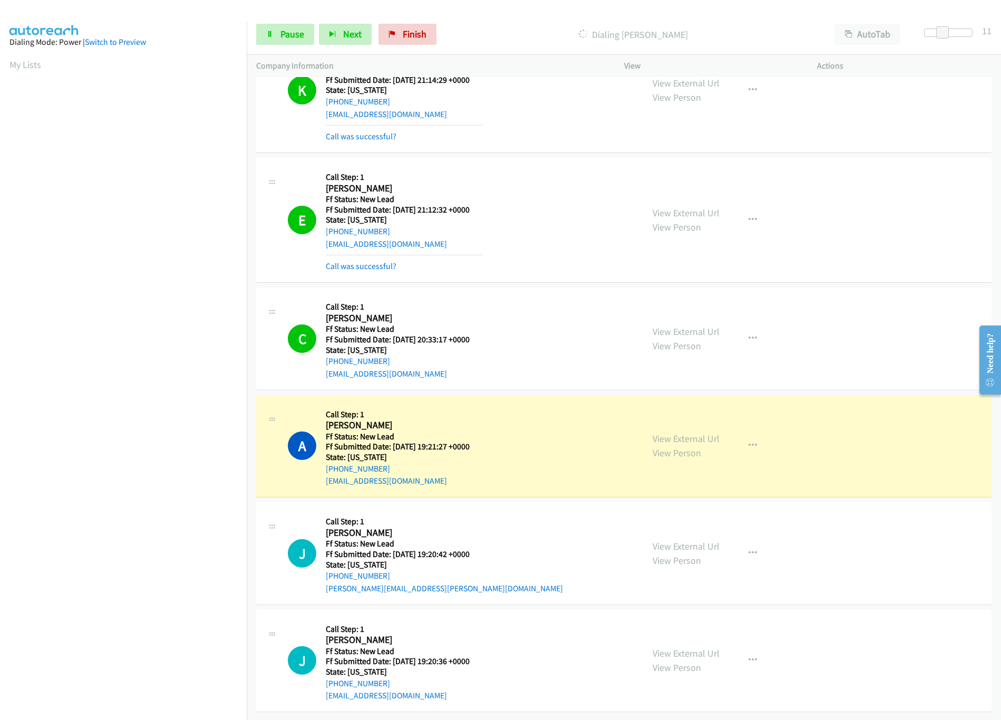
scroll to position [326, 0]
click at [668, 647] on link "View External Url" at bounding box center [686, 653] width 67 height 12
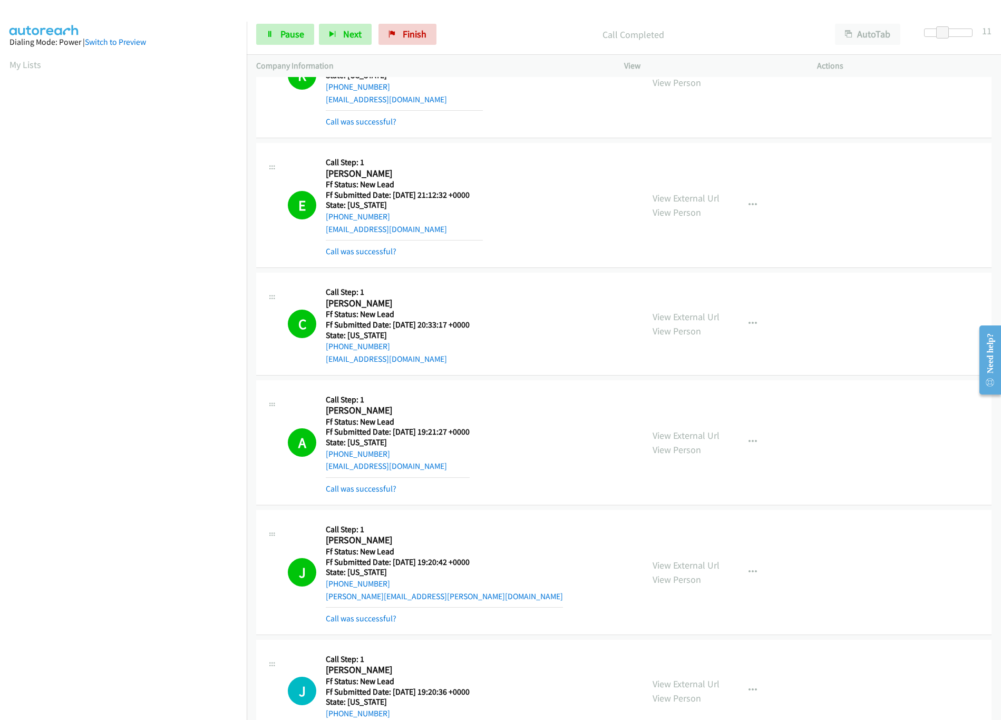
scroll to position [348, 0]
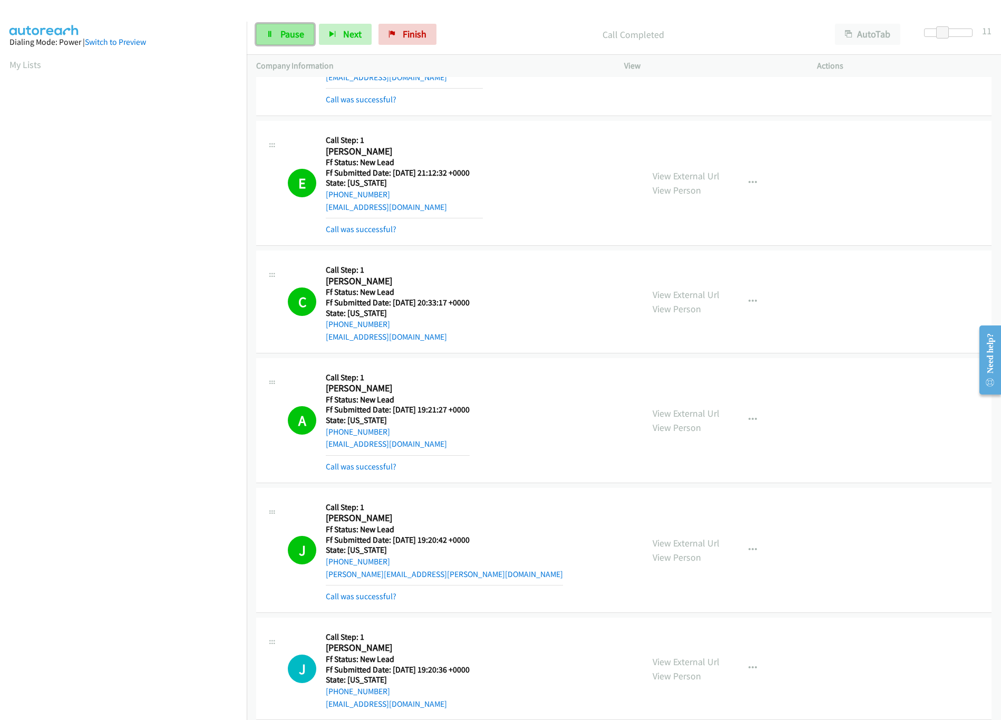
click at [279, 27] on link "Pause" at bounding box center [285, 34] width 58 height 21
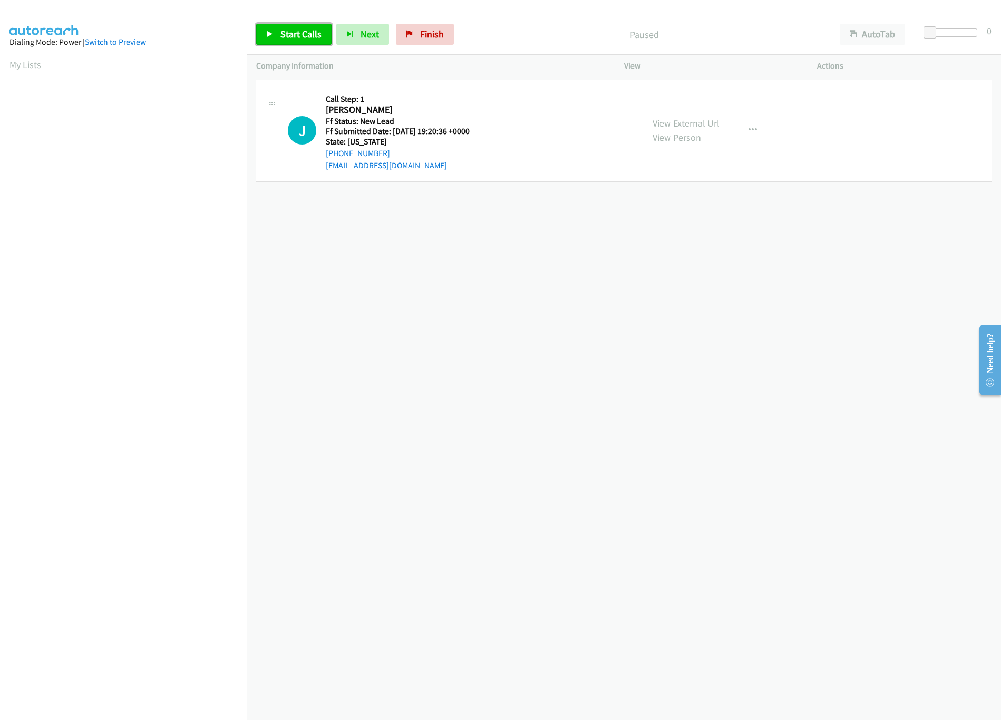
click at [280, 37] on span "Start Calls" at bounding box center [300, 34] width 41 height 12
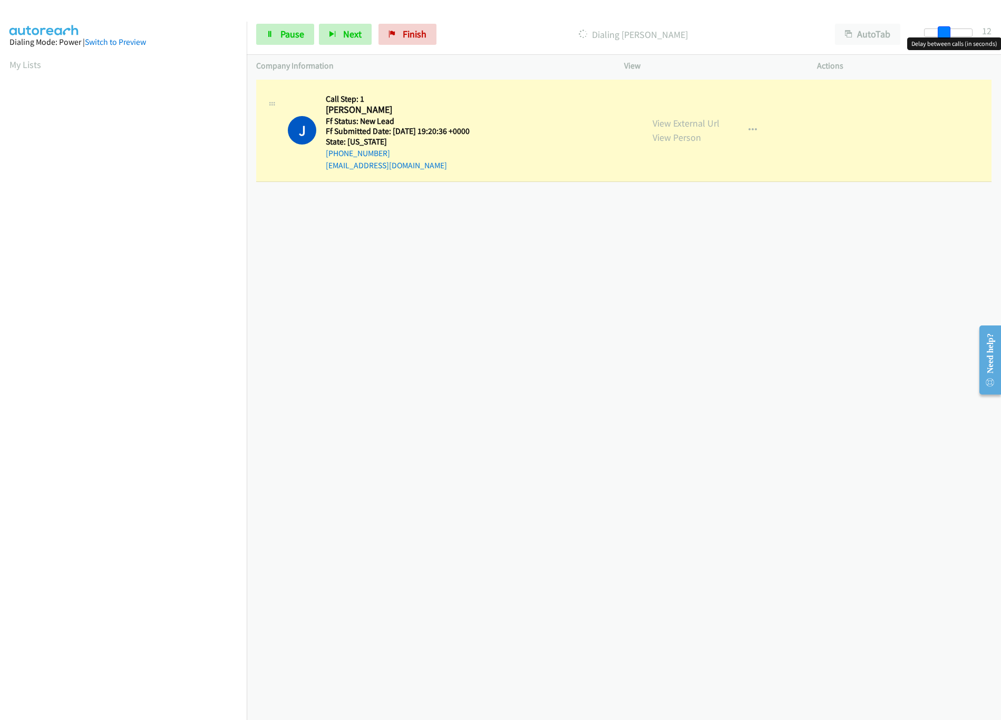
drag, startPoint x: 933, startPoint y: 31, endPoint x: 951, endPoint y: 32, distance: 18.0
click at [951, 32] on div at bounding box center [948, 32] width 49 height 8
click at [535, 413] on div "[PHONE_NUMBER] Call failed - Please reload the list and try again The Callbar F…" at bounding box center [624, 398] width 754 height 643
click at [533, 458] on div "+1 415-964-1034 Call failed - Please reload the list and try again The Callbar …" at bounding box center [624, 398] width 754 height 643
click at [602, 272] on div "+1 415-964-1034 Call failed - Please reload the list and try again The Callbar …" at bounding box center [624, 398] width 754 height 643
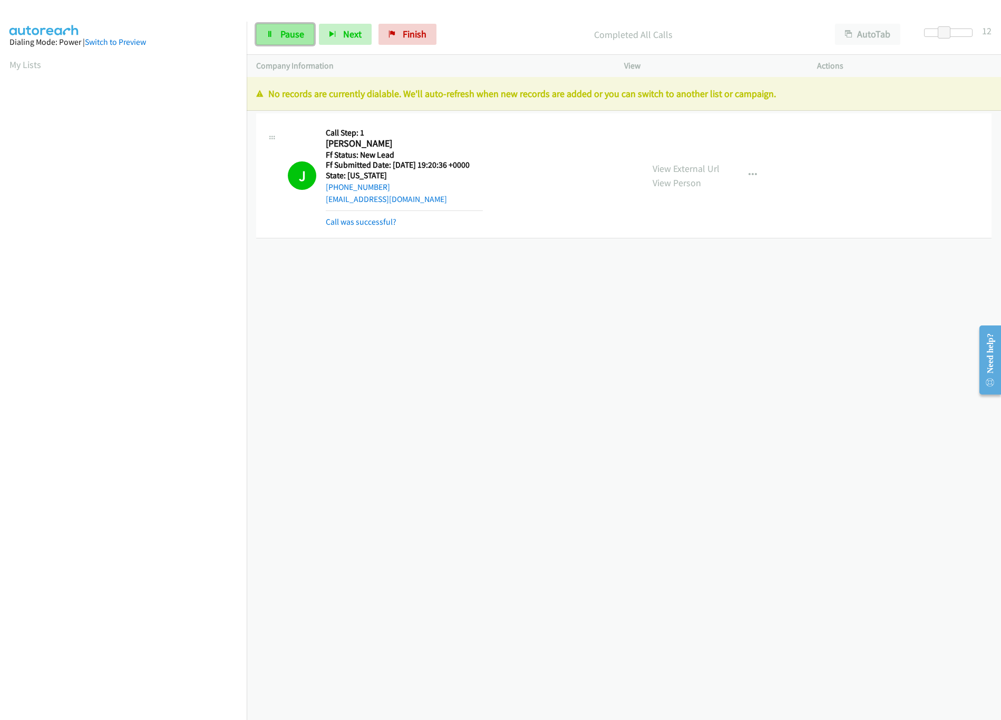
click at [297, 36] on span "Pause" at bounding box center [292, 34] width 24 height 12
click at [438, 23] on div "Start Calls Pause Next Finish Paused AutoTab AutoTab 12" at bounding box center [624, 34] width 754 height 41
click at [427, 41] on link "Finish" at bounding box center [425, 34] width 58 height 21
click at [448, 18] on div "Start Calls Pause Next Finish Paused AutoTab AutoTab 12" at bounding box center [624, 34] width 754 height 41
click at [448, 20] on div "Start Calls Pause Next Finish Paused AutoTab AutoTab 12" at bounding box center [624, 34] width 754 height 41
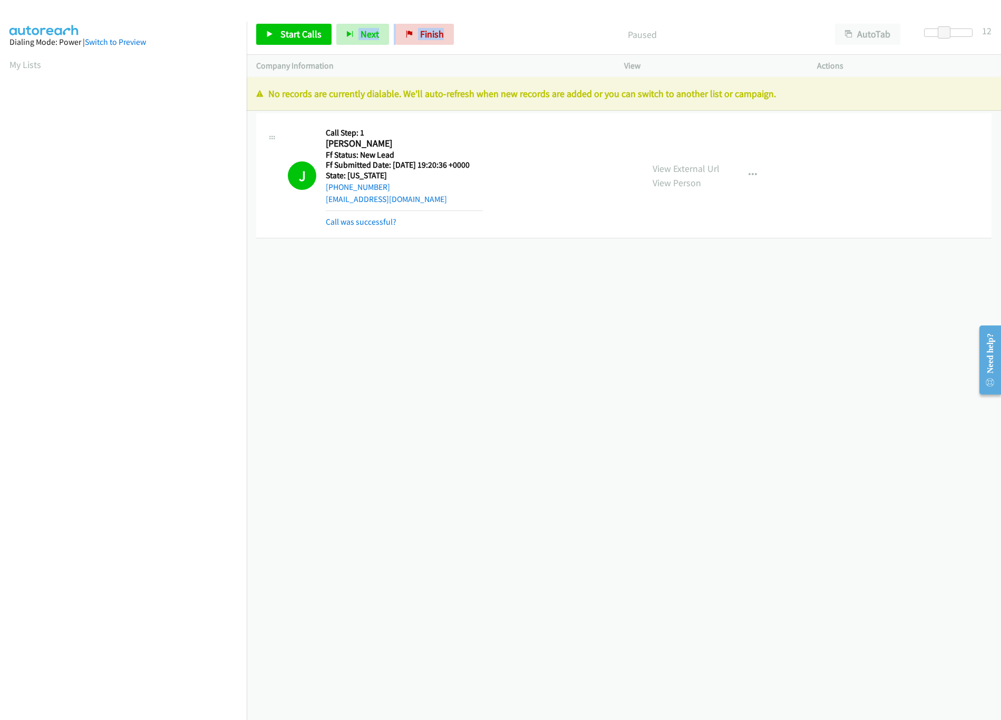
click at [448, 20] on div "Start Calls Pause Next Finish Paused AutoTab AutoTab 12" at bounding box center [624, 34] width 754 height 41
click at [432, 32] on span "Finish" at bounding box center [432, 34] width 24 height 12
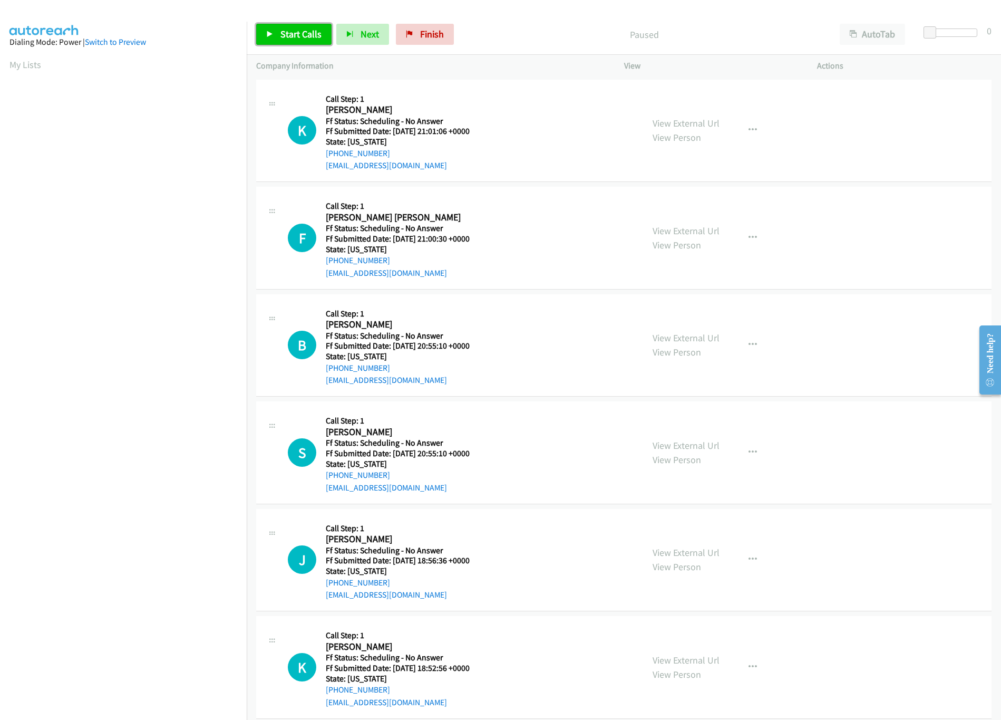
click at [315, 33] on span "Start Calls" at bounding box center [300, 34] width 41 height 12
click at [296, 36] on span "Start Calls" at bounding box center [300, 34] width 41 height 12
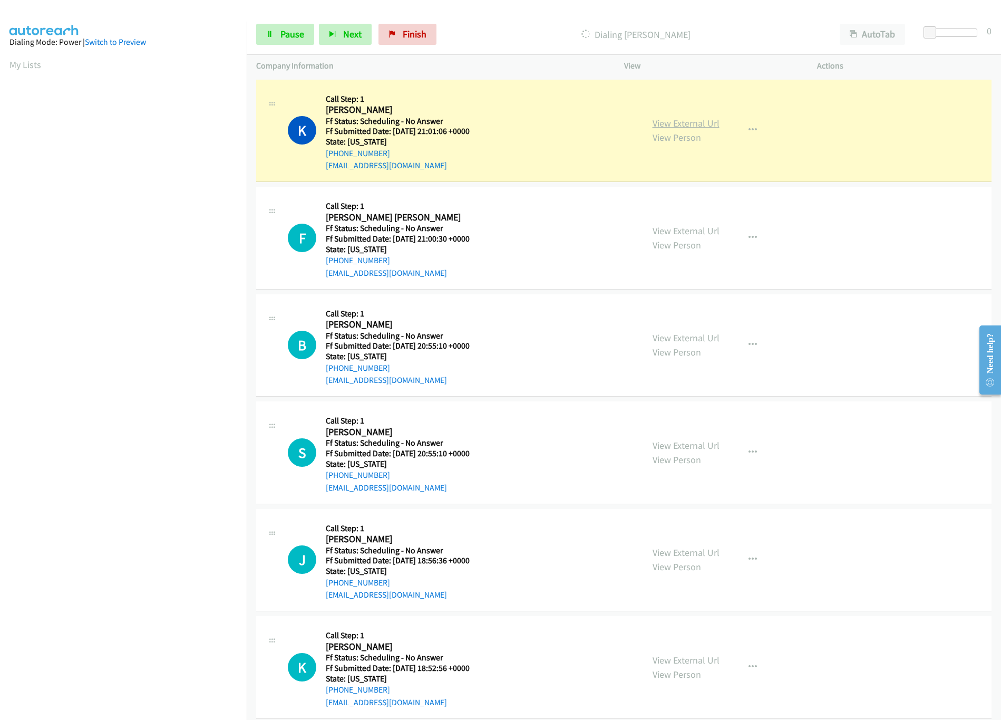
click at [705, 119] on link "View External Url" at bounding box center [686, 123] width 67 height 12
click at [655, 231] on link "View External Url" at bounding box center [686, 231] width 67 height 12
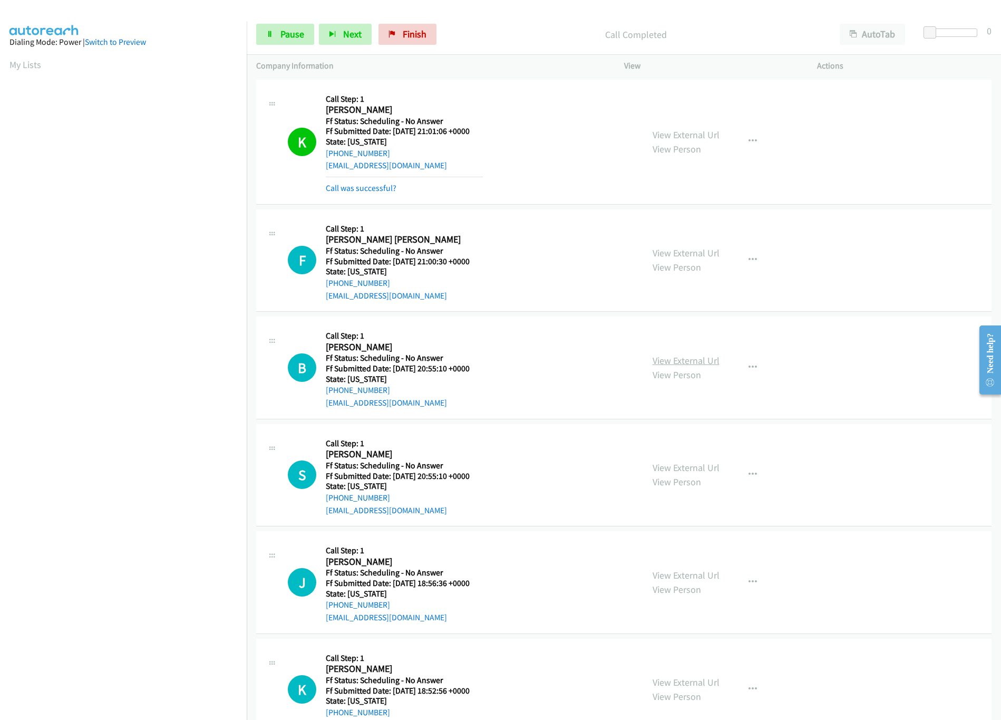
click at [671, 363] on link "View External Url" at bounding box center [686, 360] width 67 height 12
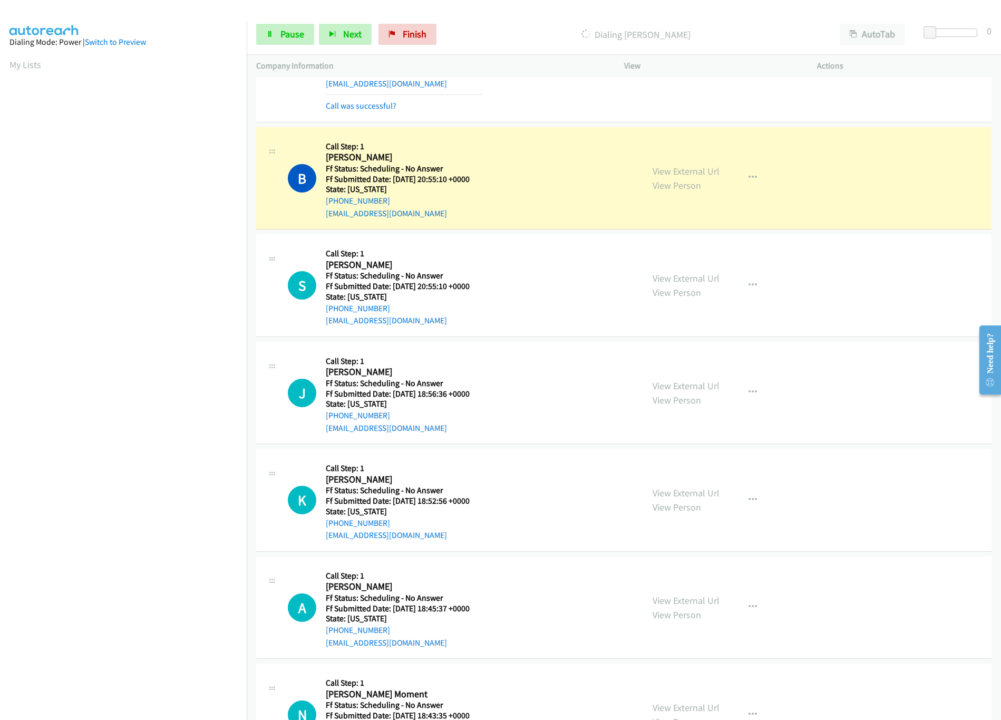
scroll to position [211, 0]
click at [677, 272] on div "View External Url View Person View External Url Email Schedule/Manage Callback …" at bounding box center [744, 286] width 203 height 83
click at [678, 274] on link "View External Url" at bounding box center [686, 279] width 67 height 12
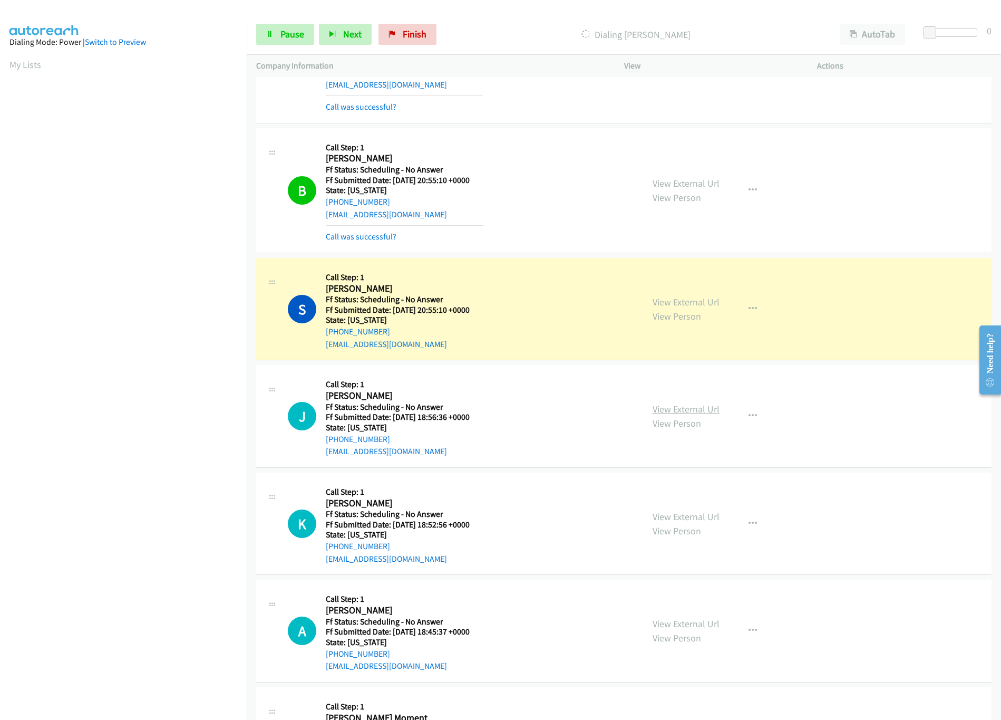
click at [669, 411] on link "View External Url" at bounding box center [686, 409] width 67 height 12
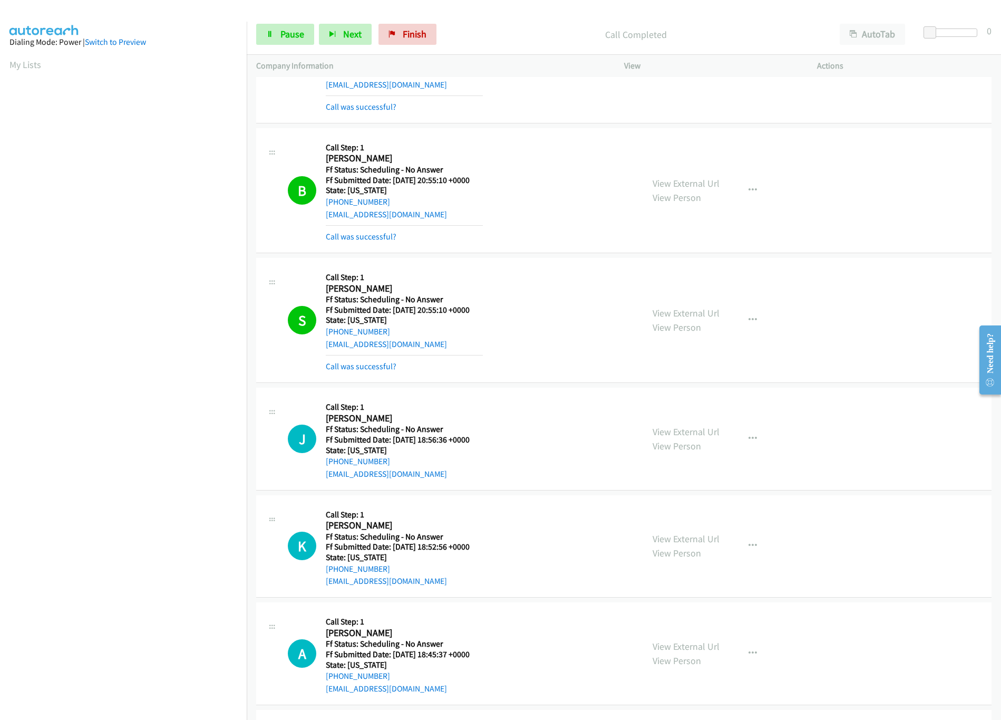
scroll to position [527, 0]
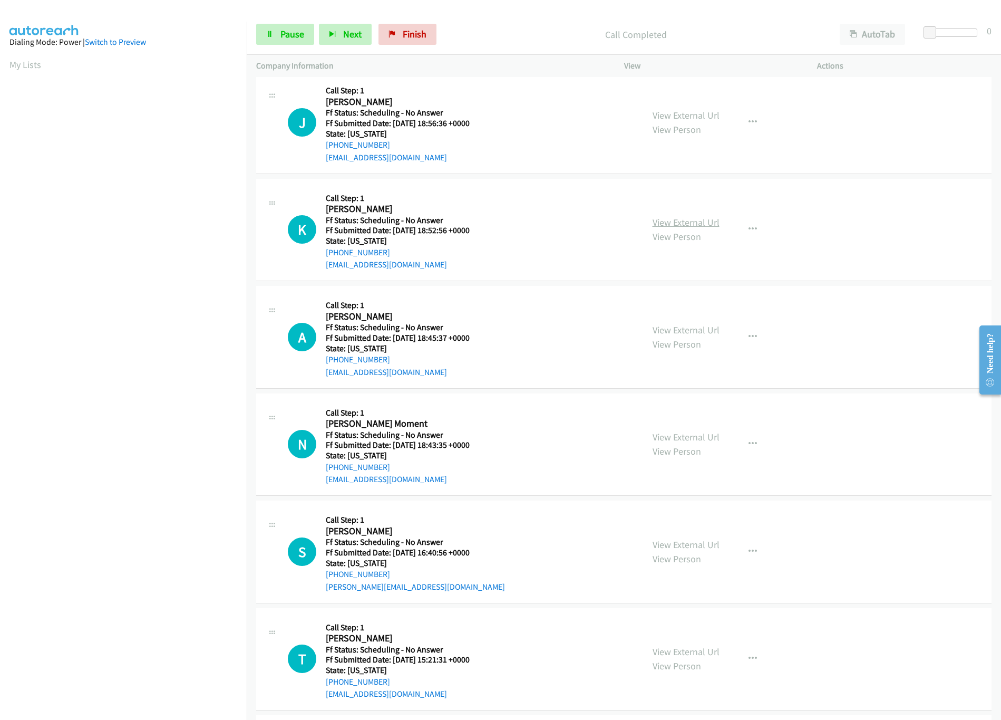
click at [696, 225] on link "View External Url" at bounding box center [686, 222] width 67 height 12
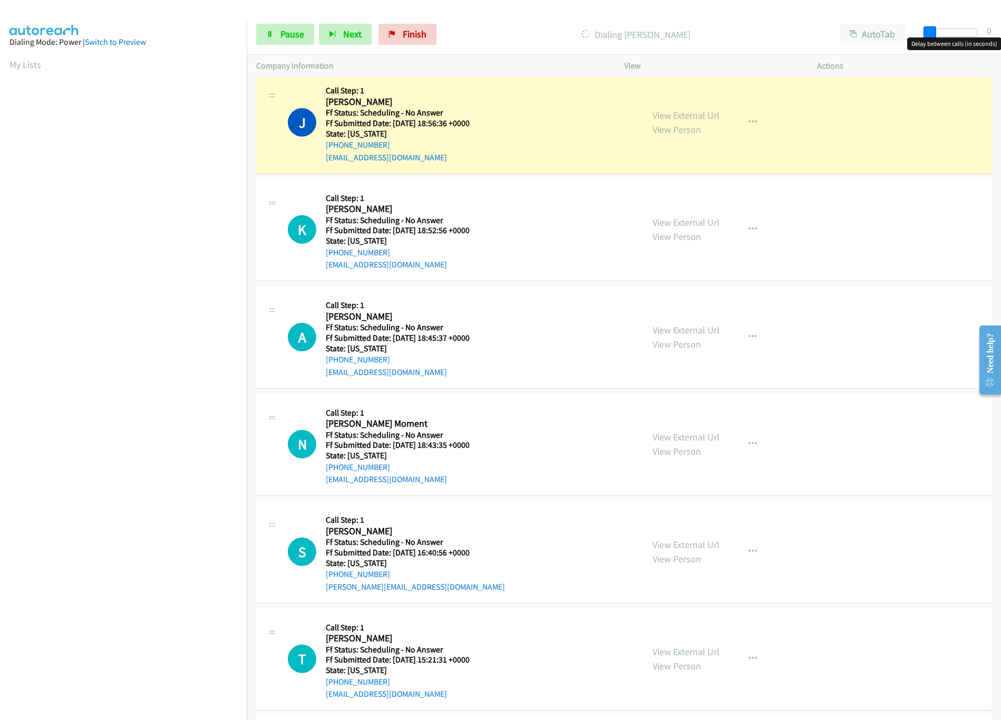
drag, startPoint x: 926, startPoint y: 35, endPoint x: 917, endPoint y: 35, distance: 8.4
click at [917, 35] on div "Start Calls Pause Next Finish Dialing Josh Callanan AutoTab AutoTab 0" at bounding box center [624, 34] width 754 height 41
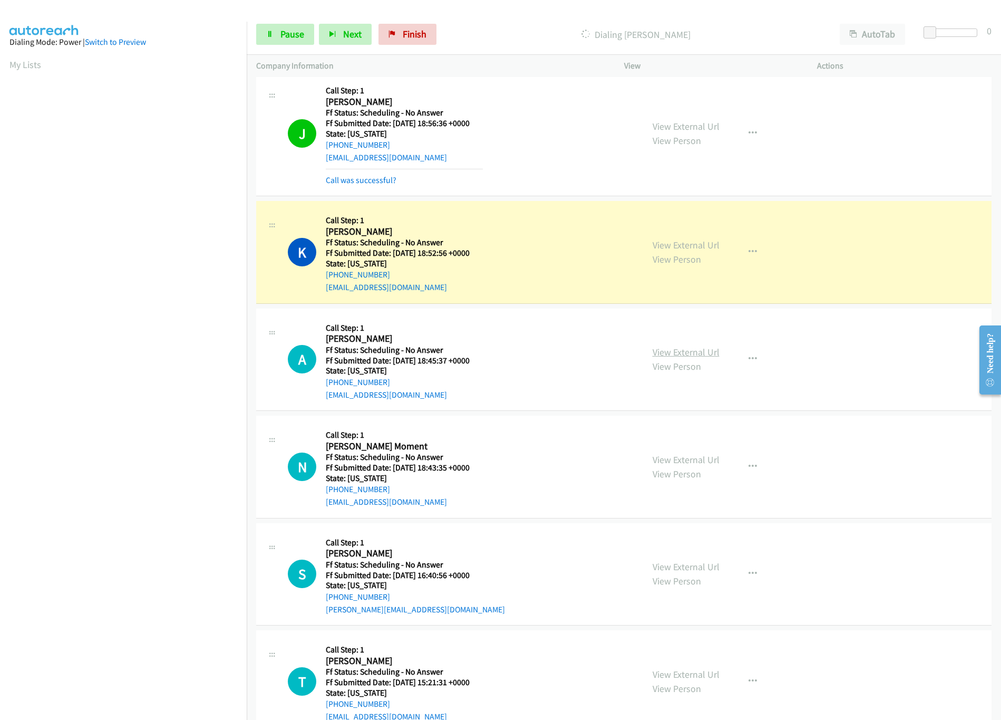
click at [677, 356] on link "View External Url" at bounding box center [686, 352] width 67 height 12
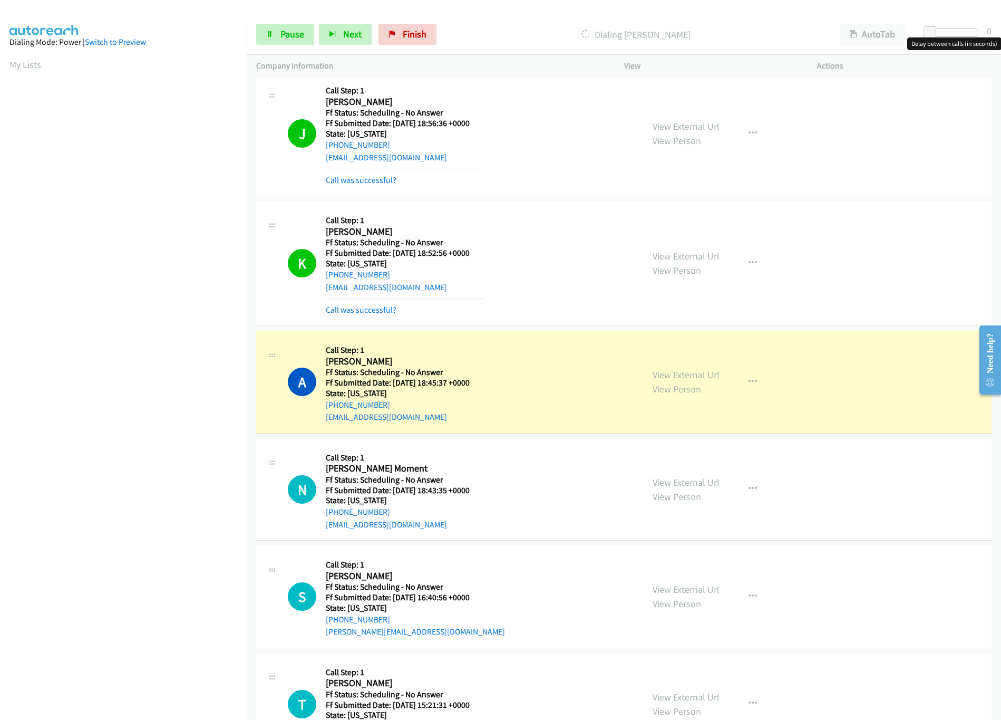
click at [965, 36] on div at bounding box center [953, 32] width 49 height 8
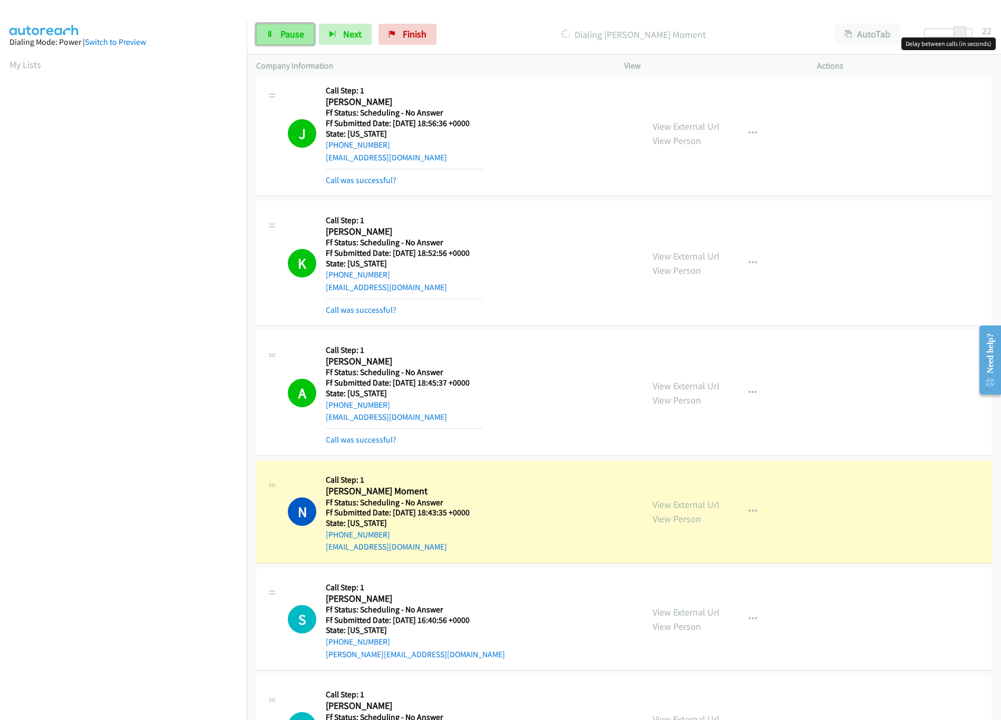
click at [274, 42] on link "Pause" at bounding box center [285, 34] width 58 height 21
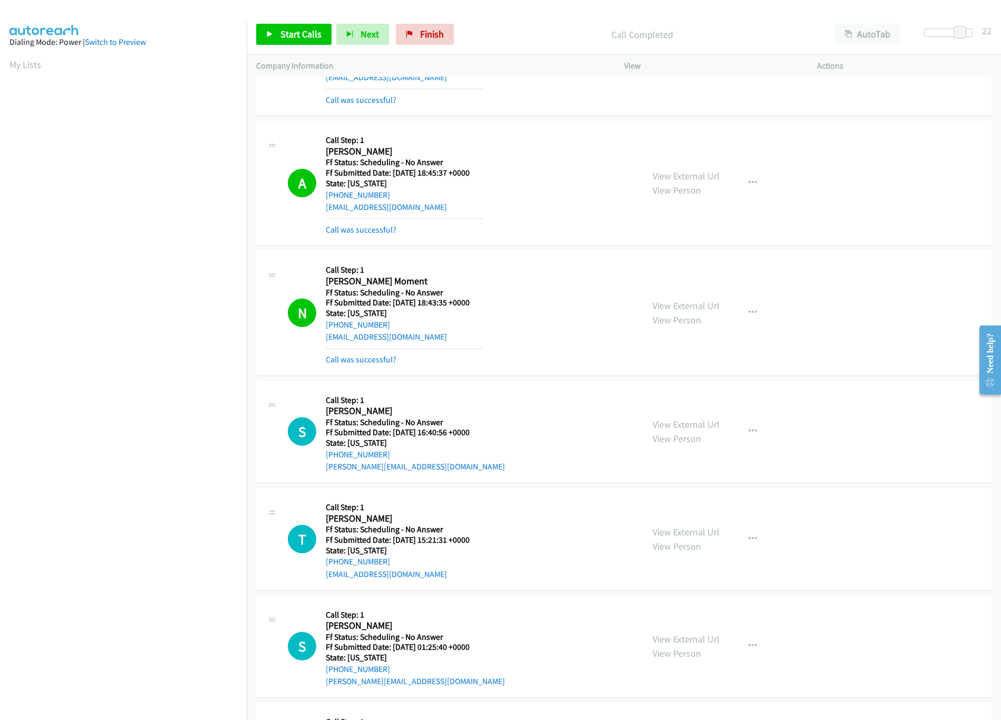
scroll to position [738, 0]
click at [666, 311] on link "View External Url" at bounding box center [686, 305] width 67 height 12
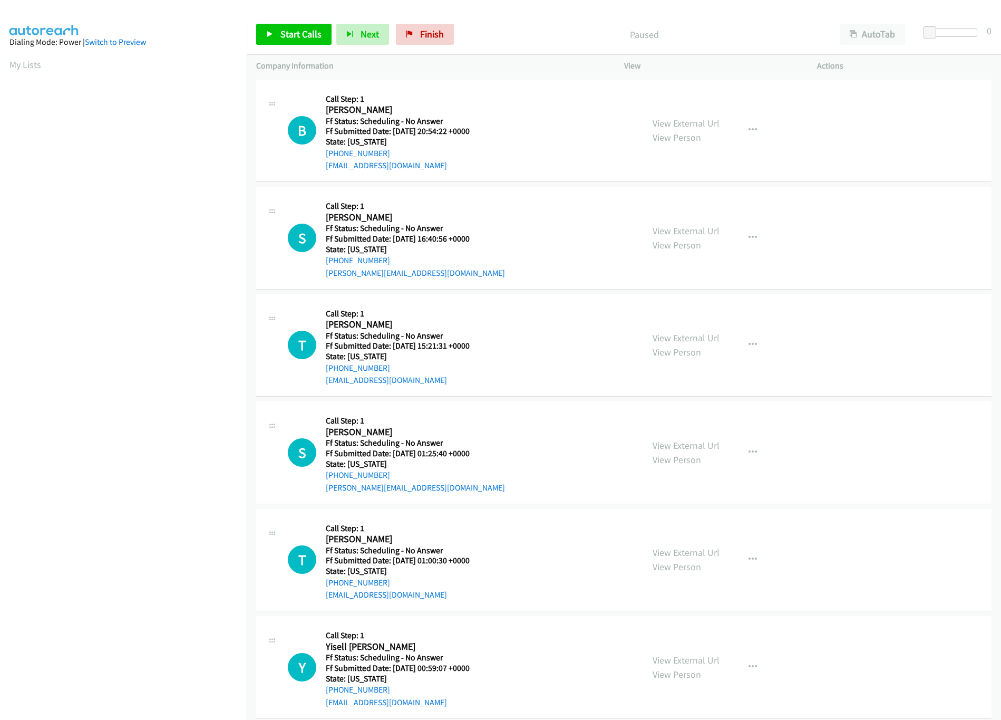
click at [306, 18] on div "Start Calls Pause Next Finish Paused AutoTab AutoTab 0" at bounding box center [624, 34] width 754 height 41
click at [304, 27] on link "Start Calls" at bounding box center [293, 34] width 75 height 21
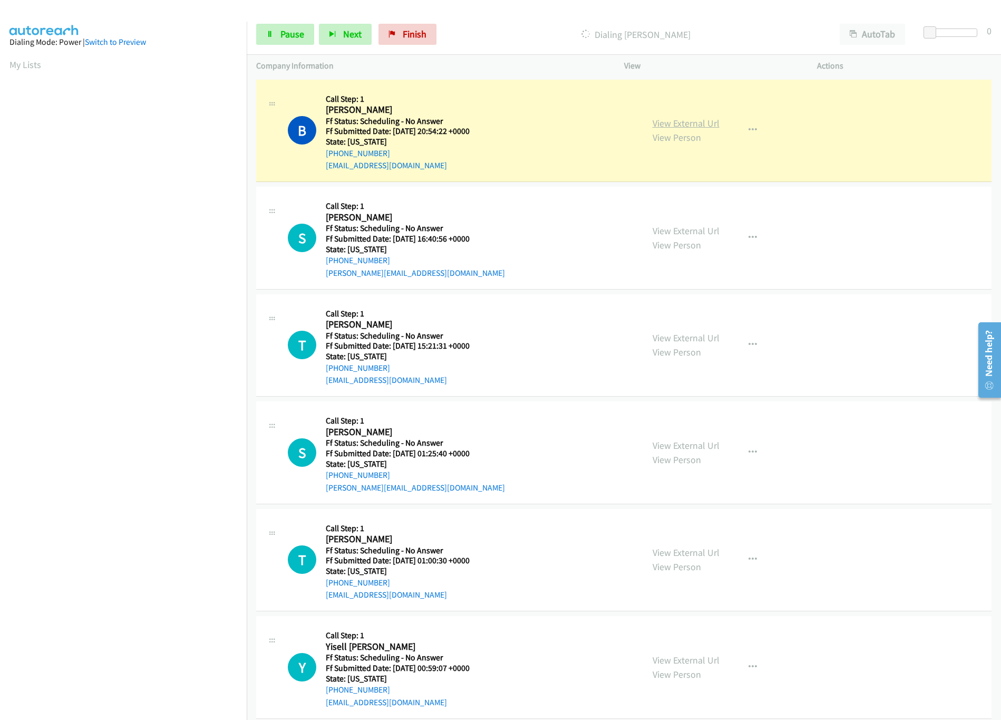
click at [696, 119] on link "View External Url" at bounding box center [686, 123] width 67 height 12
click at [286, 27] on link "Pause" at bounding box center [285, 34] width 58 height 21
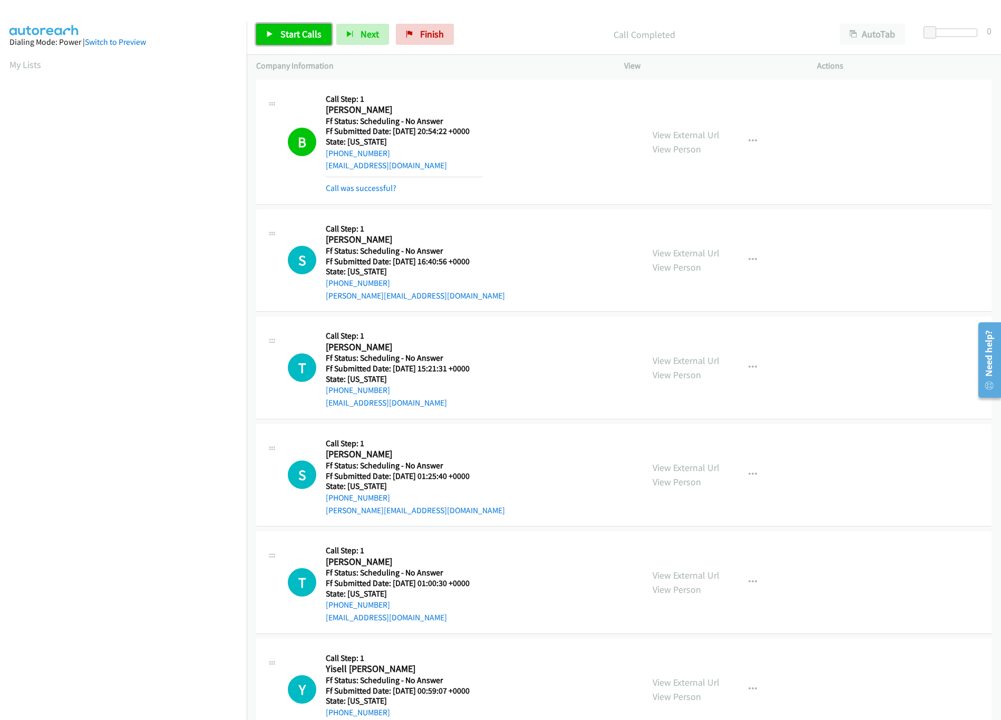
click at [286, 44] on link "Start Calls" at bounding box center [293, 34] width 75 height 21
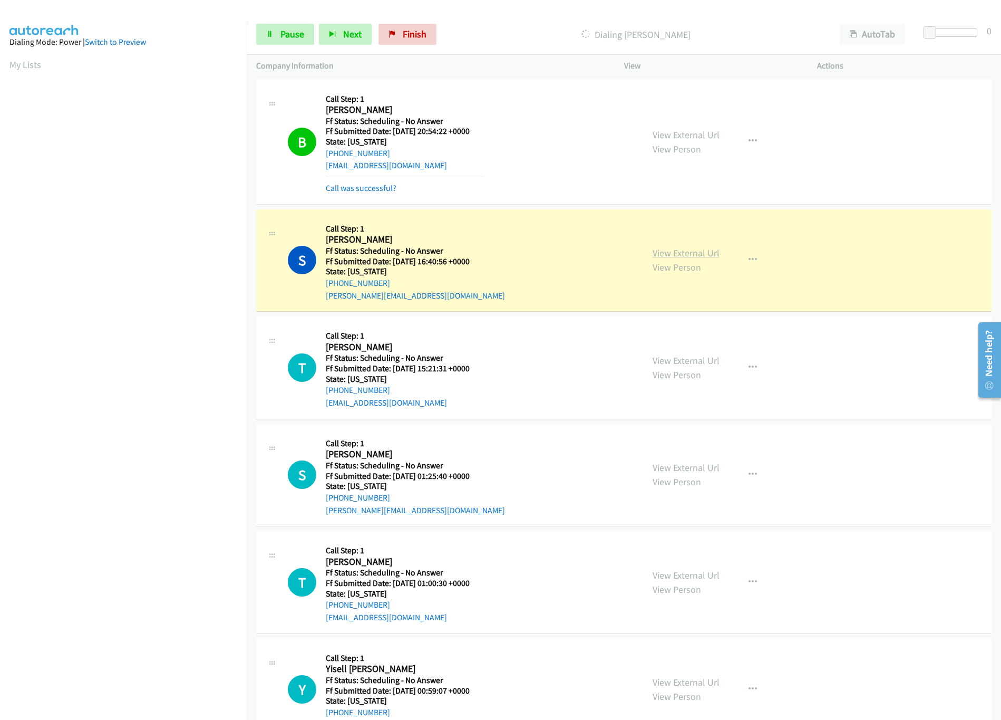
click at [663, 254] on link "View External Url" at bounding box center [686, 253] width 67 height 12
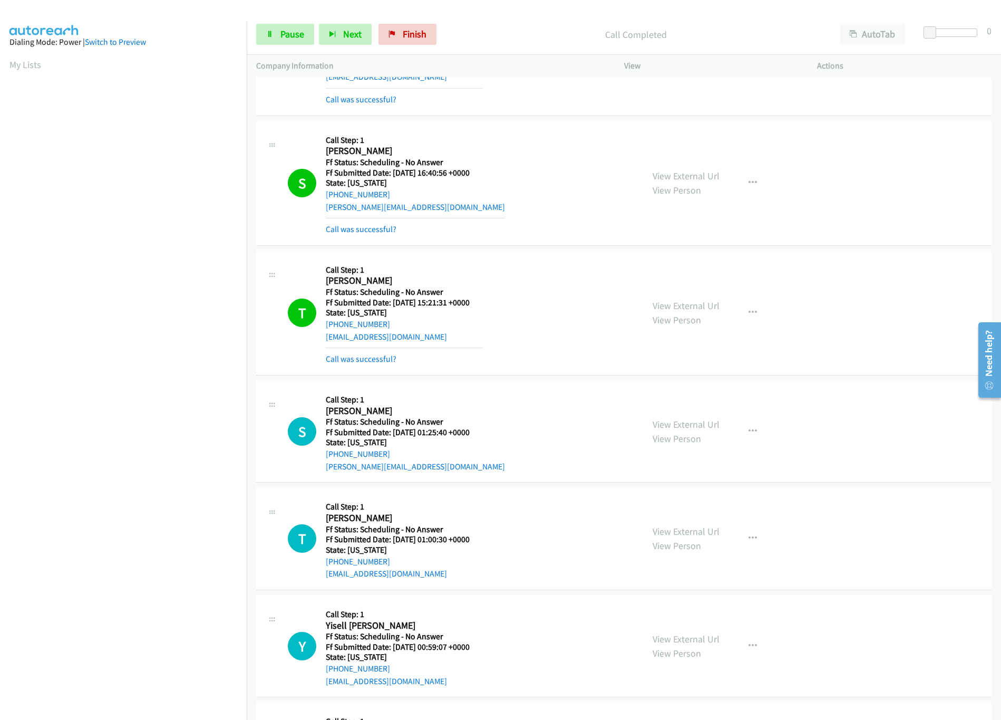
scroll to position [211, 0]
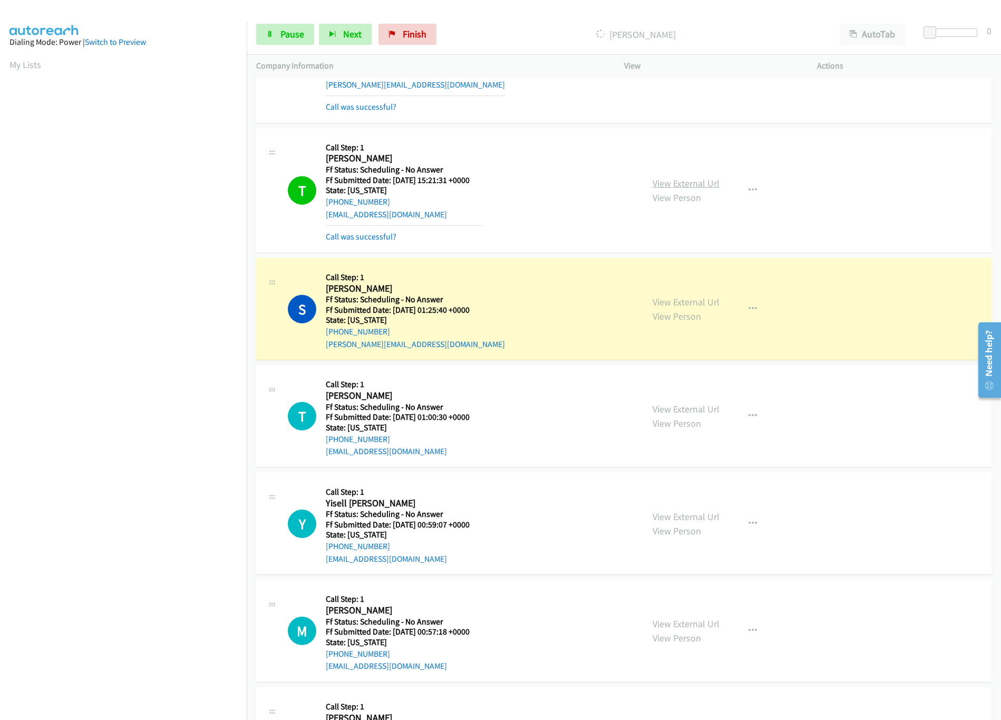
click at [675, 182] on link "View External Url" at bounding box center [686, 183] width 67 height 12
click at [682, 301] on link "View External Url" at bounding box center [686, 302] width 67 height 12
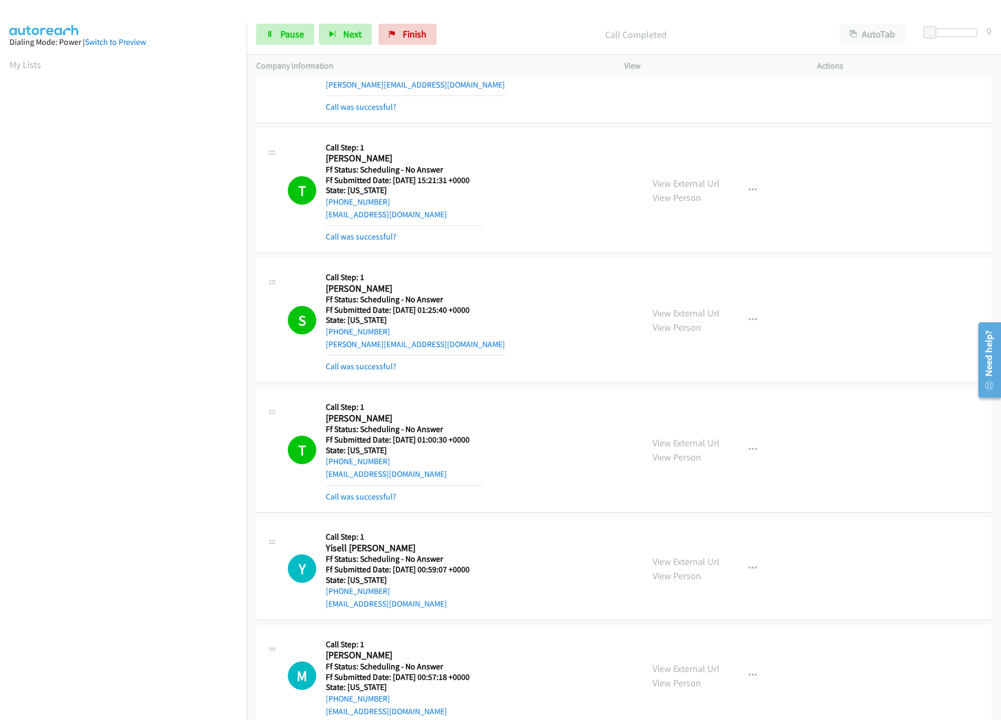
scroll to position [527, 0]
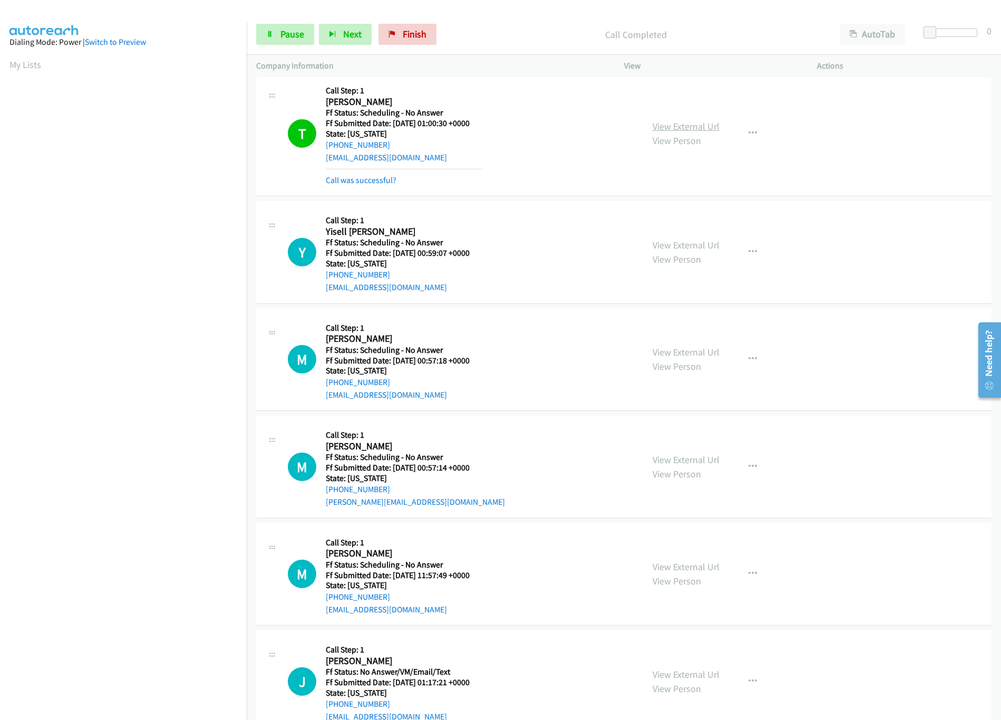
click at [663, 128] on link "View External Url" at bounding box center [686, 126] width 67 height 12
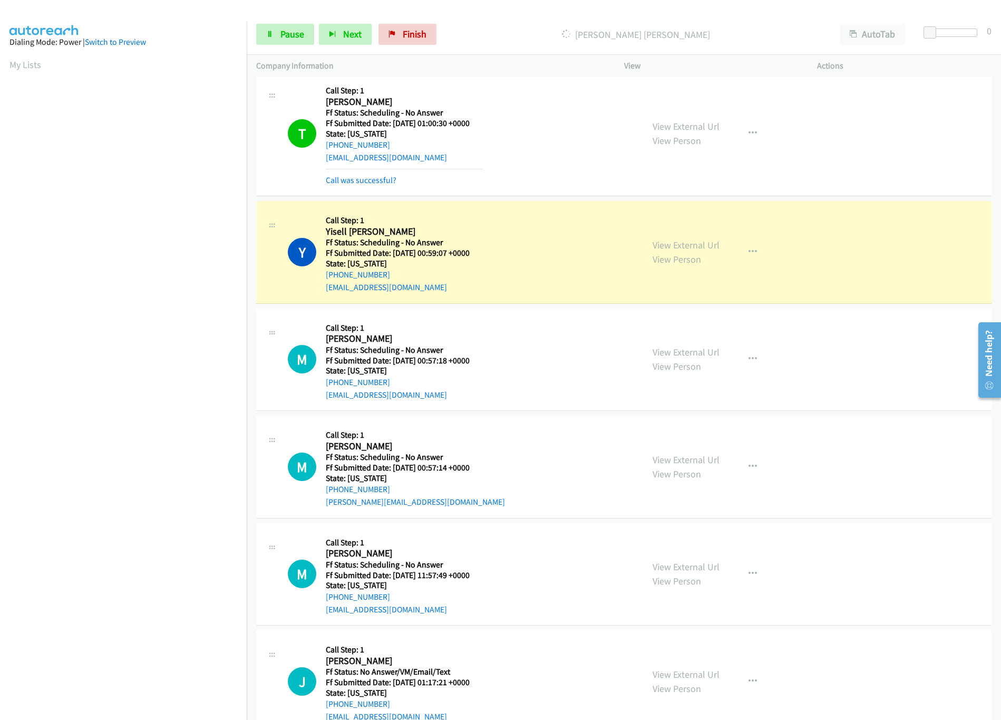
scroll to position [633, 0]
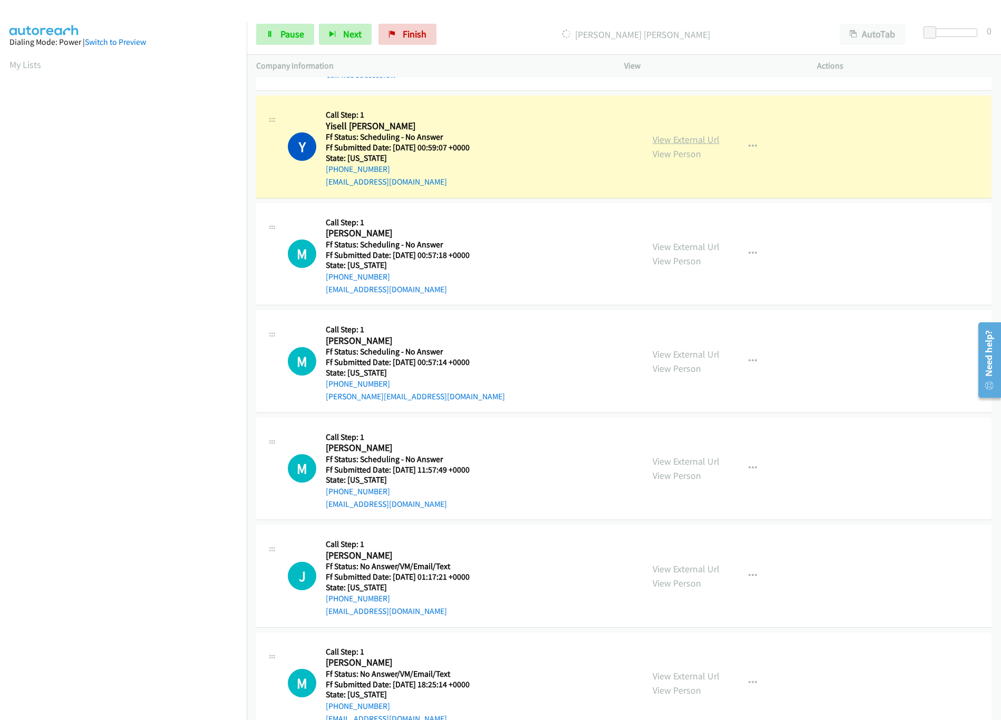
click at [677, 143] on link "View External Url" at bounding box center [686, 139] width 67 height 12
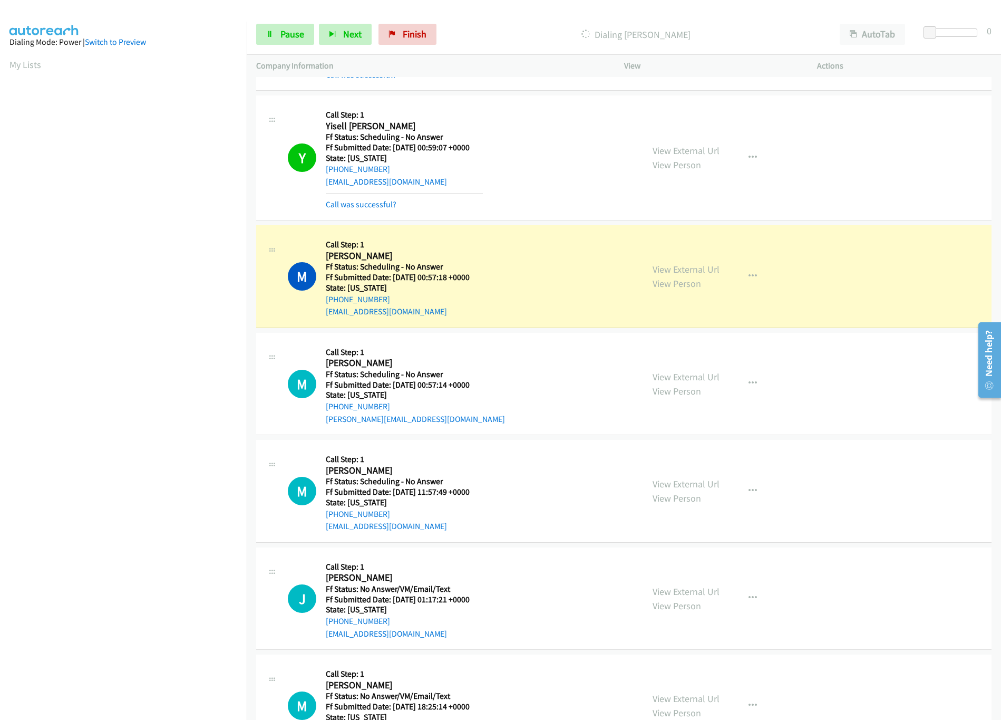
click at [677, 263] on div "View External Url View Person View External Url Email Schedule/Manage Callback …" at bounding box center [744, 276] width 203 height 83
click at [679, 273] on link "View External Url" at bounding box center [686, 269] width 67 height 12
click at [685, 377] on link "View External Url" at bounding box center [686, 377] width 67 height 12
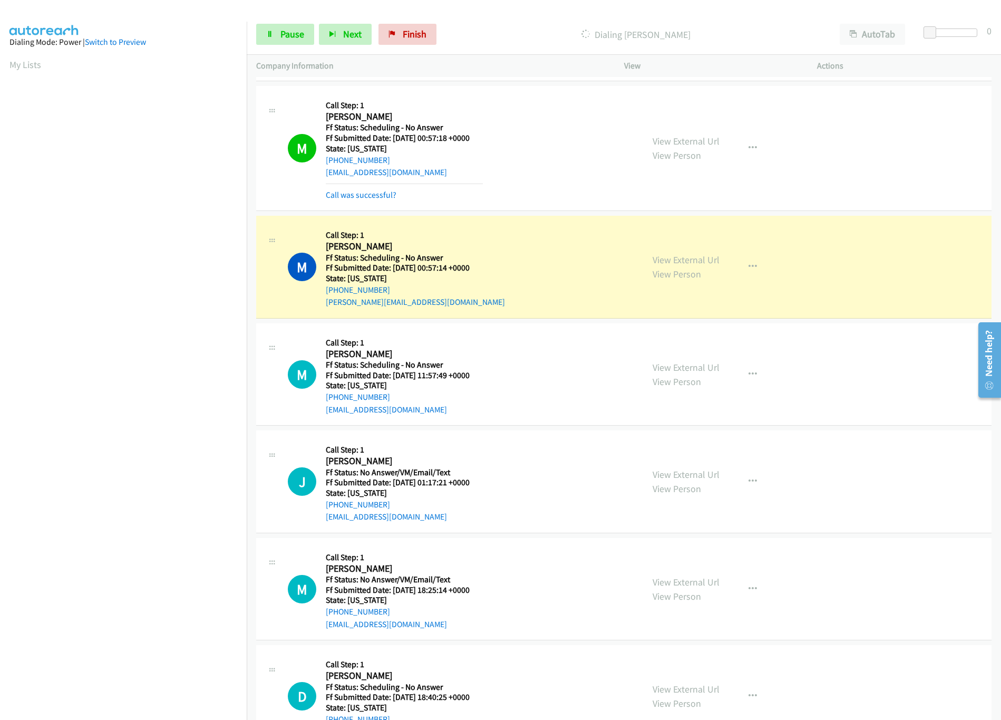
scroll to position [844, 0]
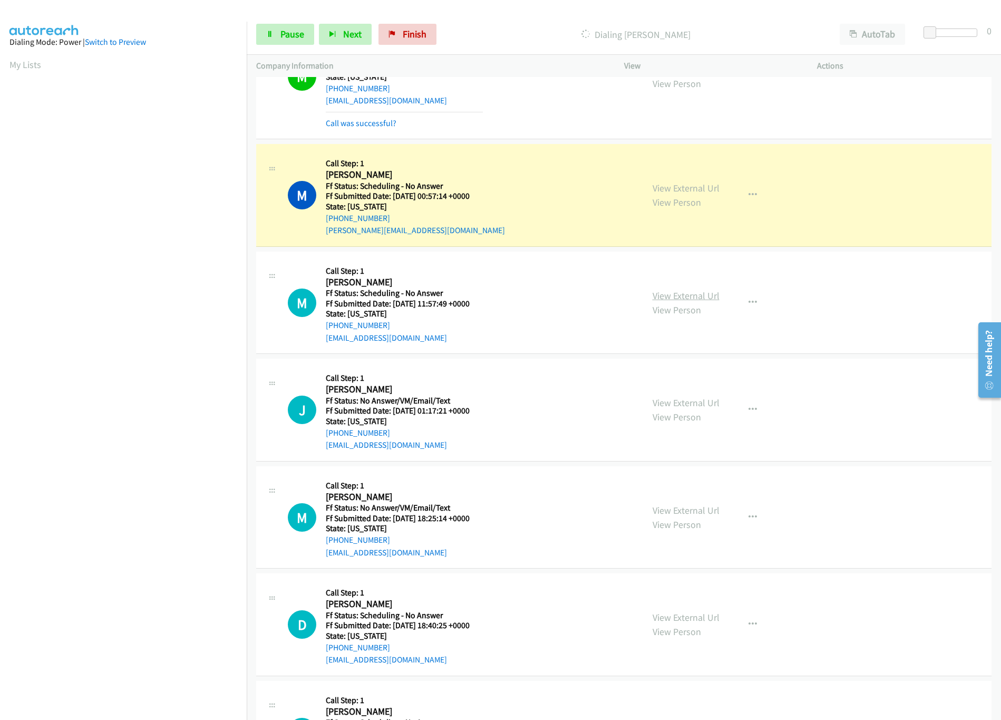
click at [701, 298] on link "View External Url" at bounding box center [686, 295] width 67 height 12
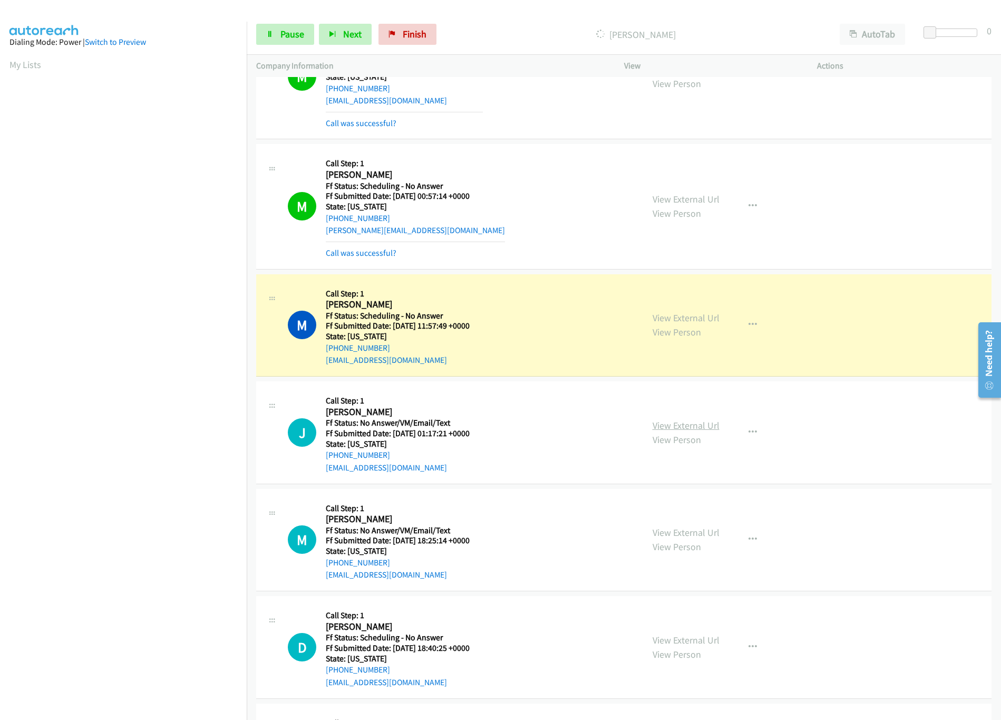
click at [663, 429] on link "View External Url" at bounding box center [686, 425] width 67 height 12
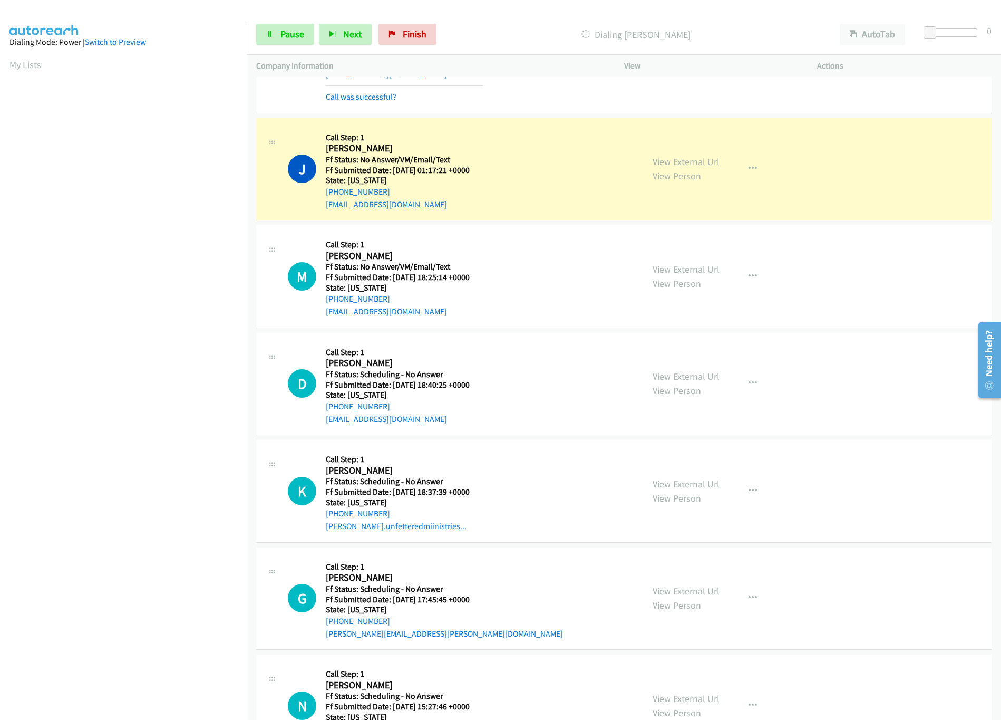
scroll to position [1160, 0]
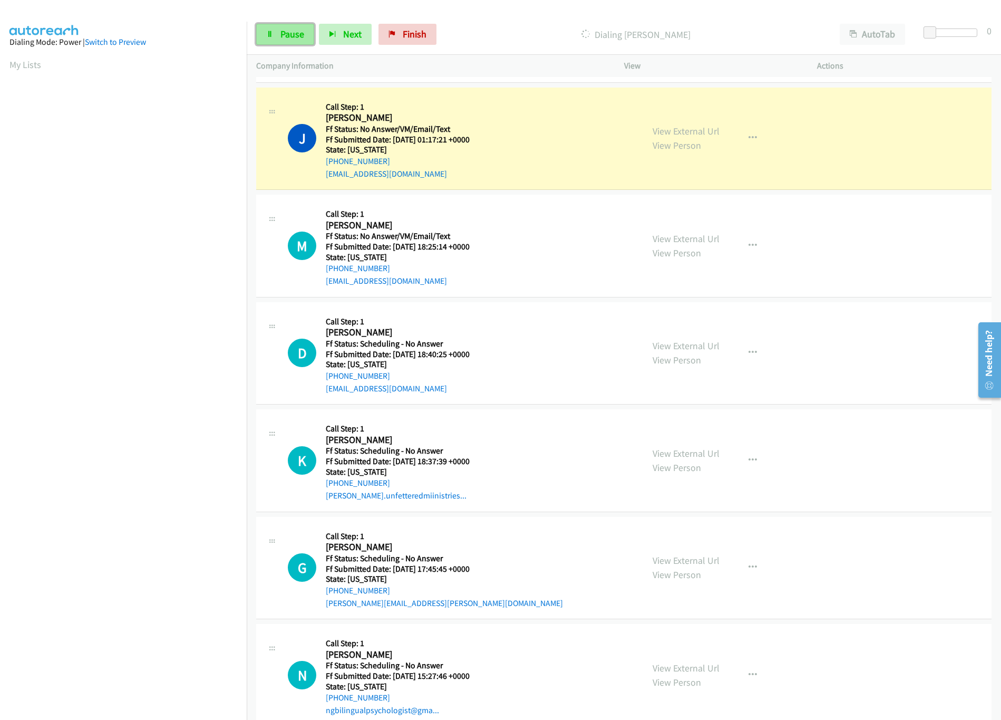
click at [282, 38] on span "Pause" at bounding box center [292, 34] width 24 height 12
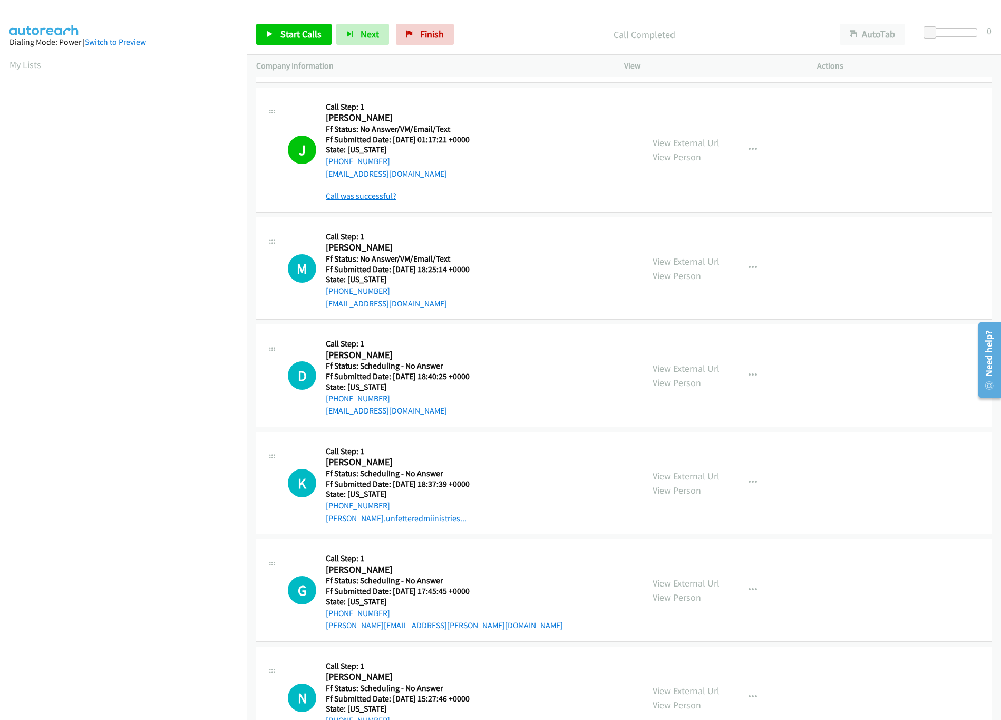
click at [364, 201] on link "Call was successful?" at bounding box center [361, 196] width 71 height 10
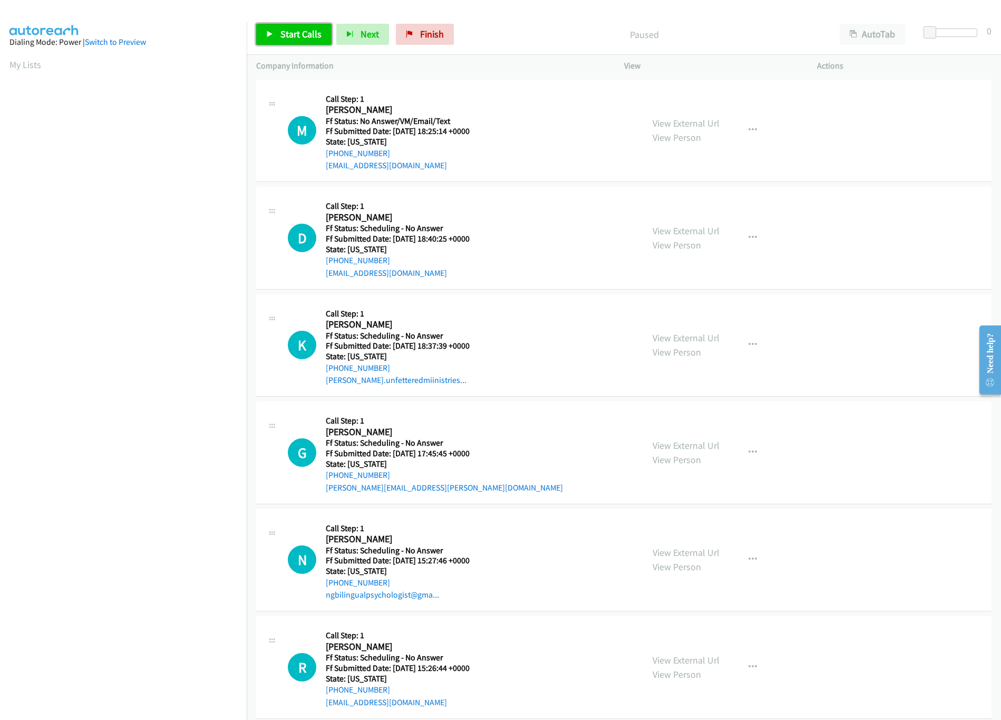
click at [288, 38] on span "Start Calls" at bounding box center [300, 34] width 41 height 12
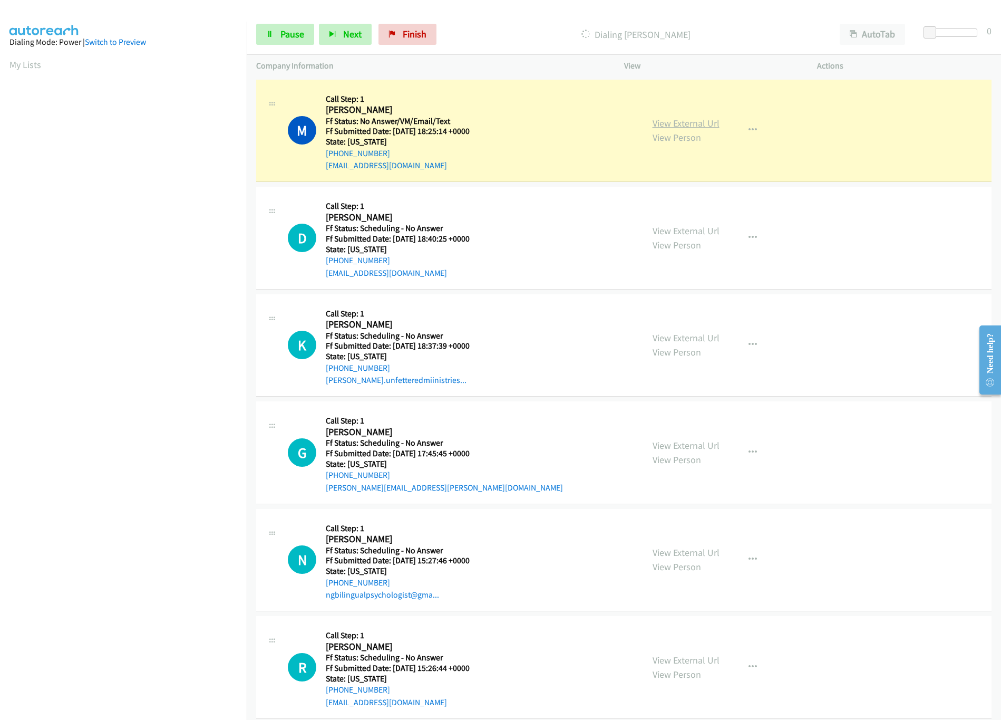
click at [664, 125] on link "View External Url" at bounding box center [686, 123] width 67 height 12
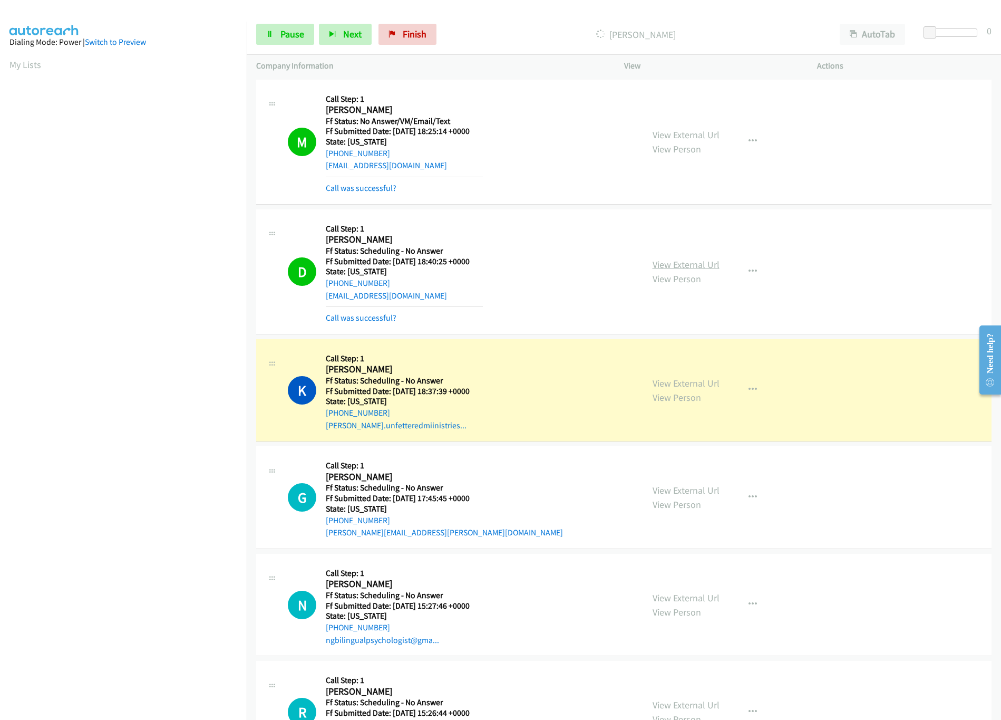
click at [679, 266] on link "View External Url" at bounding box center [686, 264] width 67 height 12
click at [669, 382] on link "View External Url" at bounding box center [686, 383] width 67 height 12
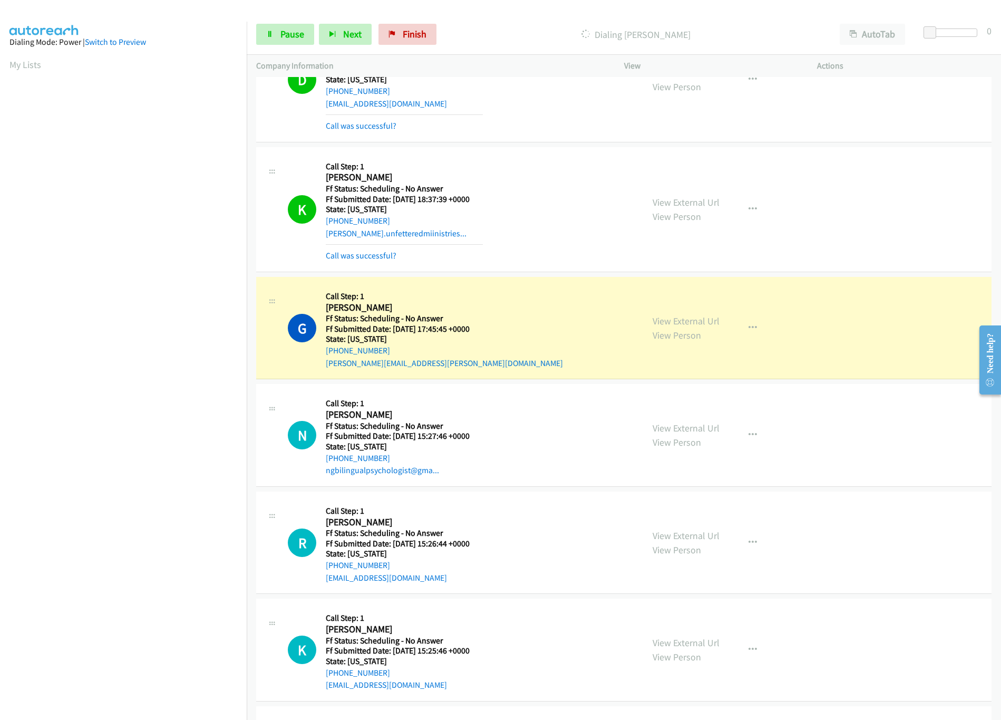
scroll to position [211, 0]
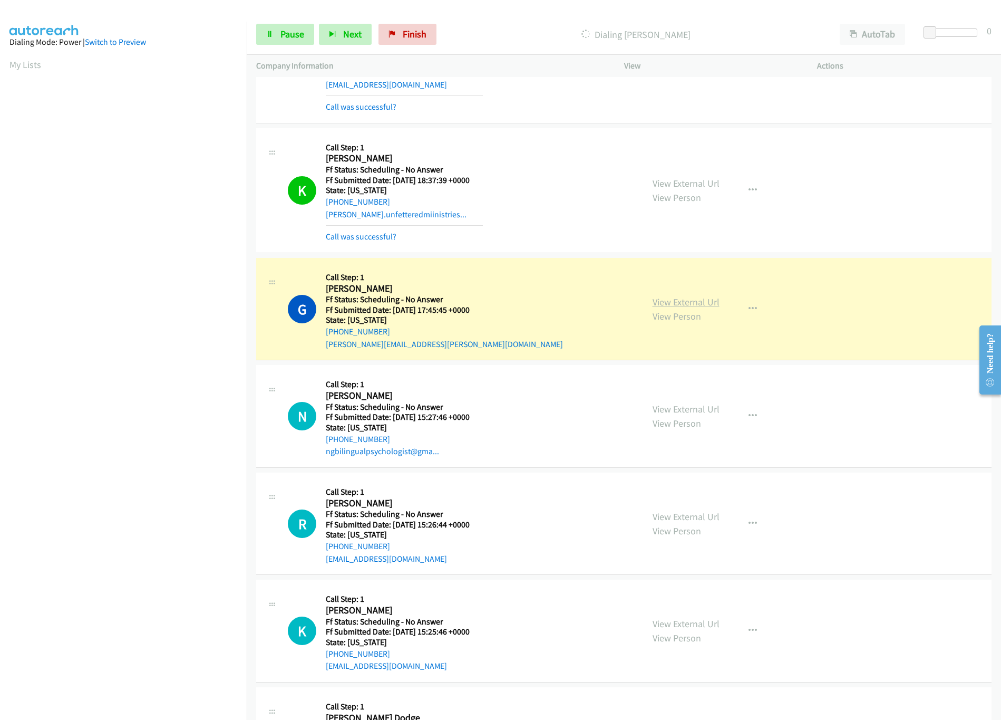
click at [662, 299] on link "View External Url" at bounding box center [686, 302] width 67 height 12
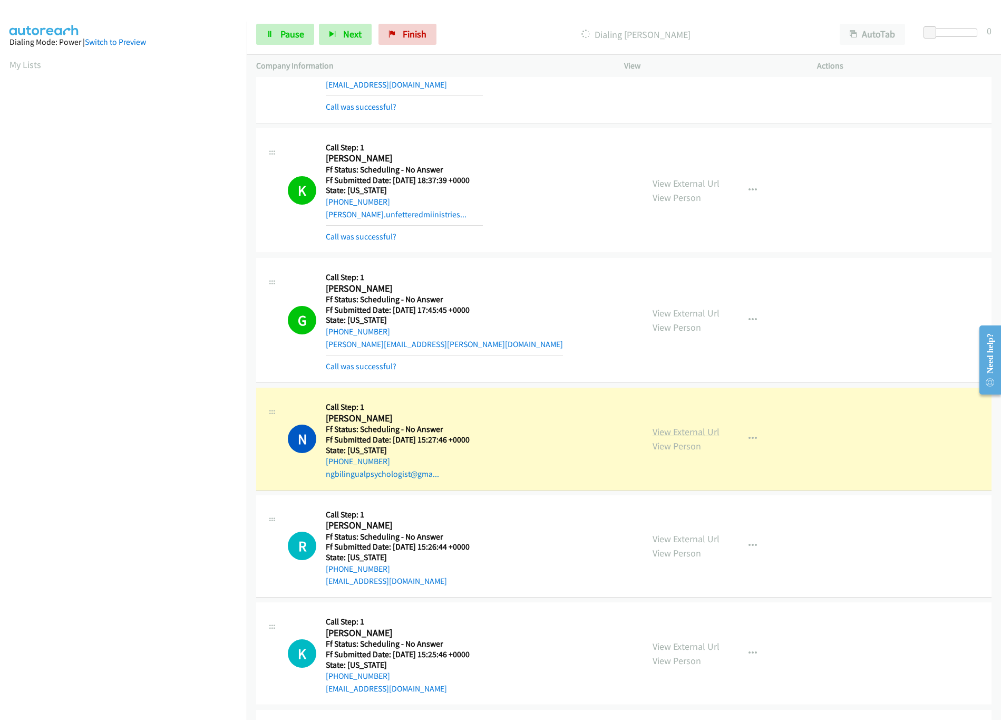
click at [681, 429] on link "View External Url" at bounding box center [686, 431] width 67 height 12
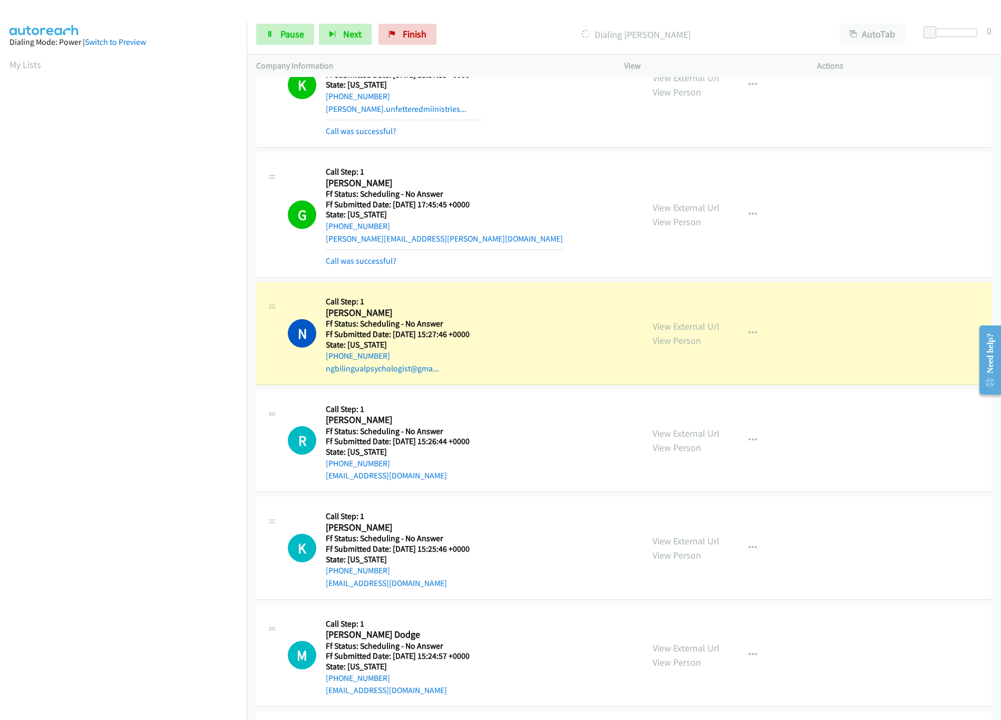
click at [563, 322] on div "N Callback Scheduled Call Step: 1 [PERSON_NAME] America/New_York Ff Status: Sch…" at bounding box center [461, 333] width 346 height 83
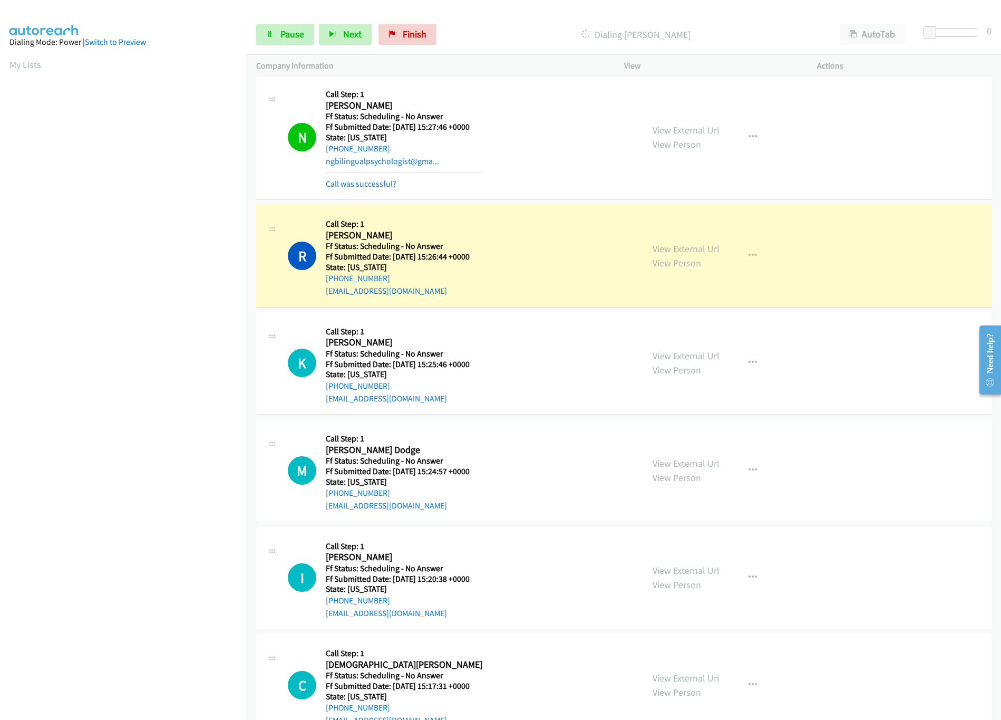
scroll to position [527, 0]
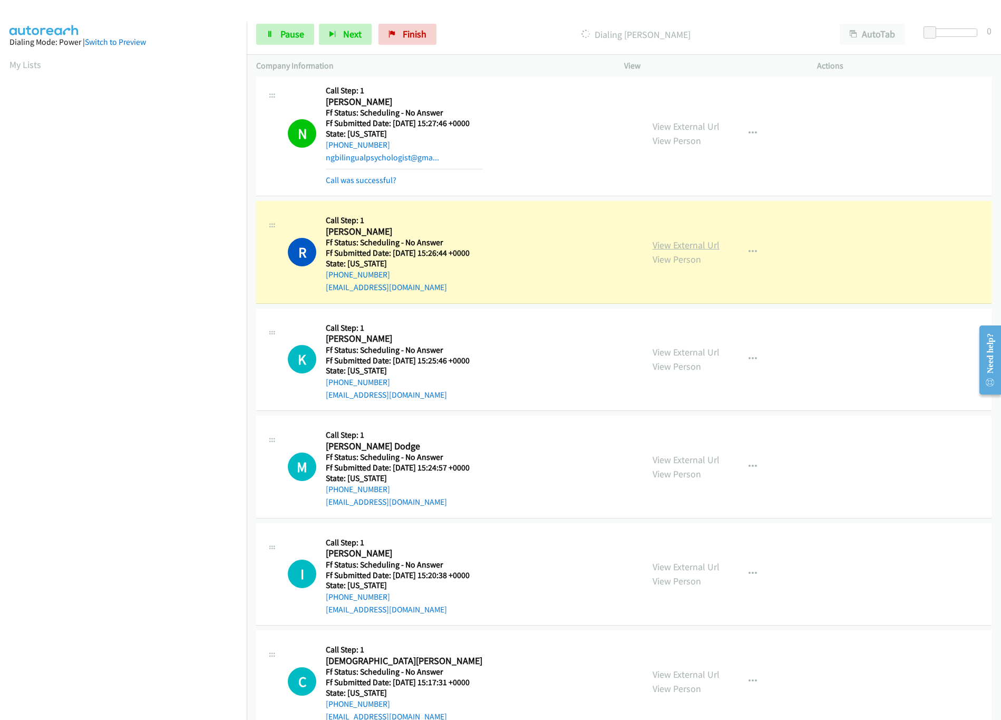
click at [672, 248] on link "View External Url" at bounding box center [686, 245] width 67 height 12
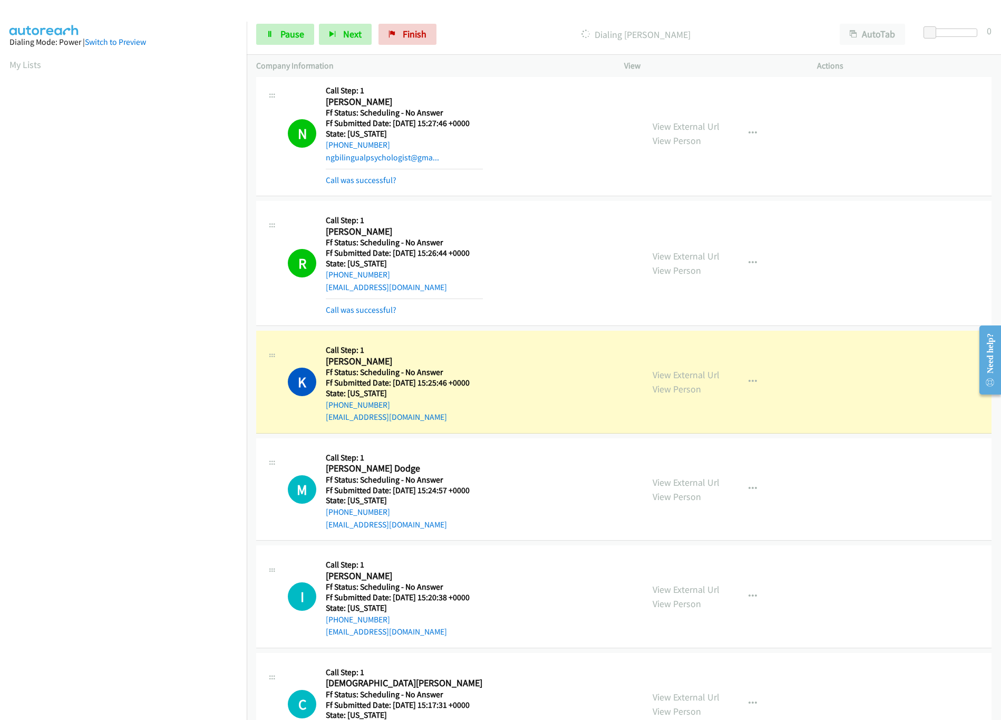
click at [103, 631] on nav "Dialing Mode: Power | Switch to Preview My Lists" at bounding box center [123, 382] width 247 height 720
click at [142, 631] on nav "Dialing Mode: Power | Switch to Preview My Lists" at bounding box center [123, 382] width 247 height 720
click at [677, 373] on link "View External Url" at bounding box center [686, 375] width 67 height 12
click at [276, 34] on link "Pause" at bounding box center [285, 34] width 58 height 21
